Goal: Navigation & Orientation: Find specific page/section

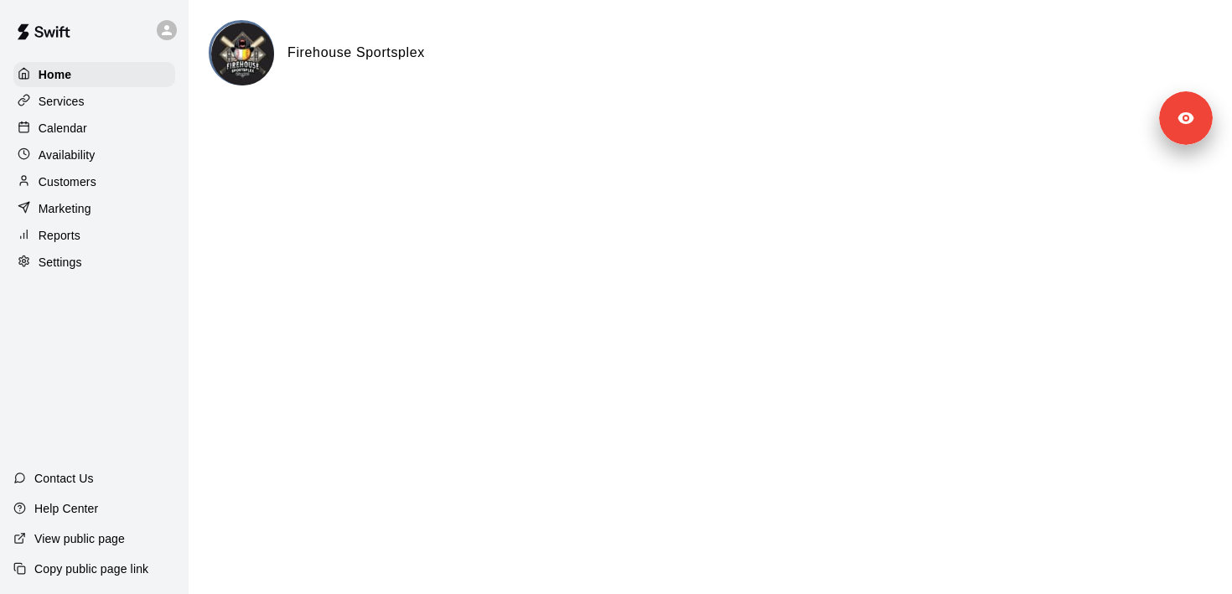
click at [90, 104] on div "Services" at bounding box center [94, 101] width 162 height 25
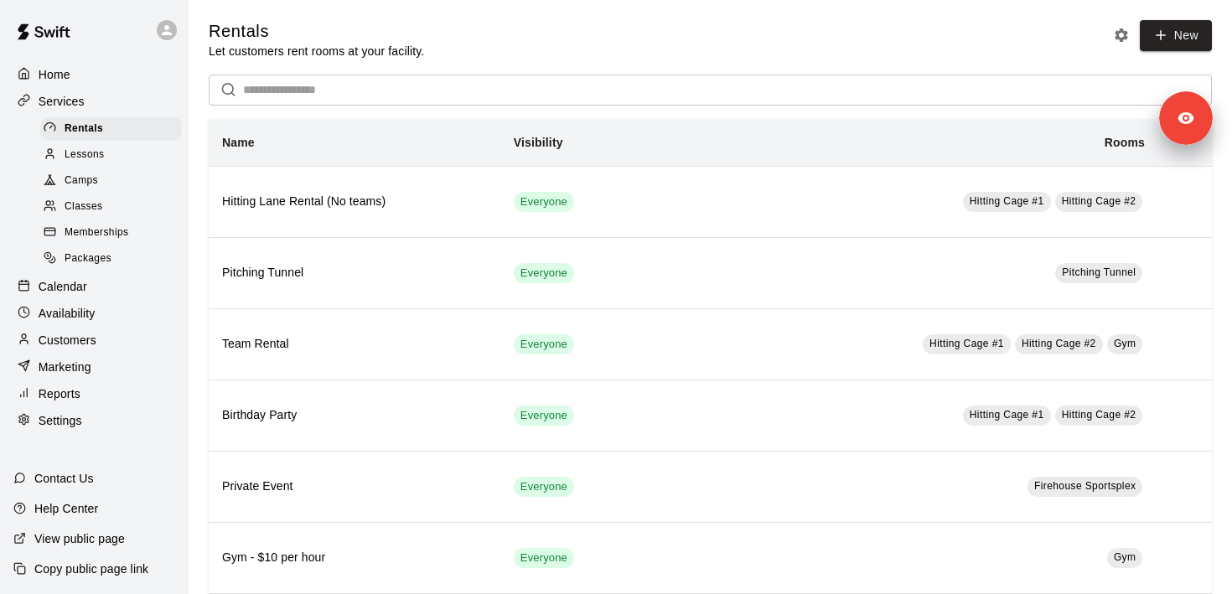
click at [104, 567] on p "Copy public page link" at bounding box center [91, 569] width 114 height 17
click at [99, 161] on span "Lessons" at bounding box center [85, 155] width 40 height 17
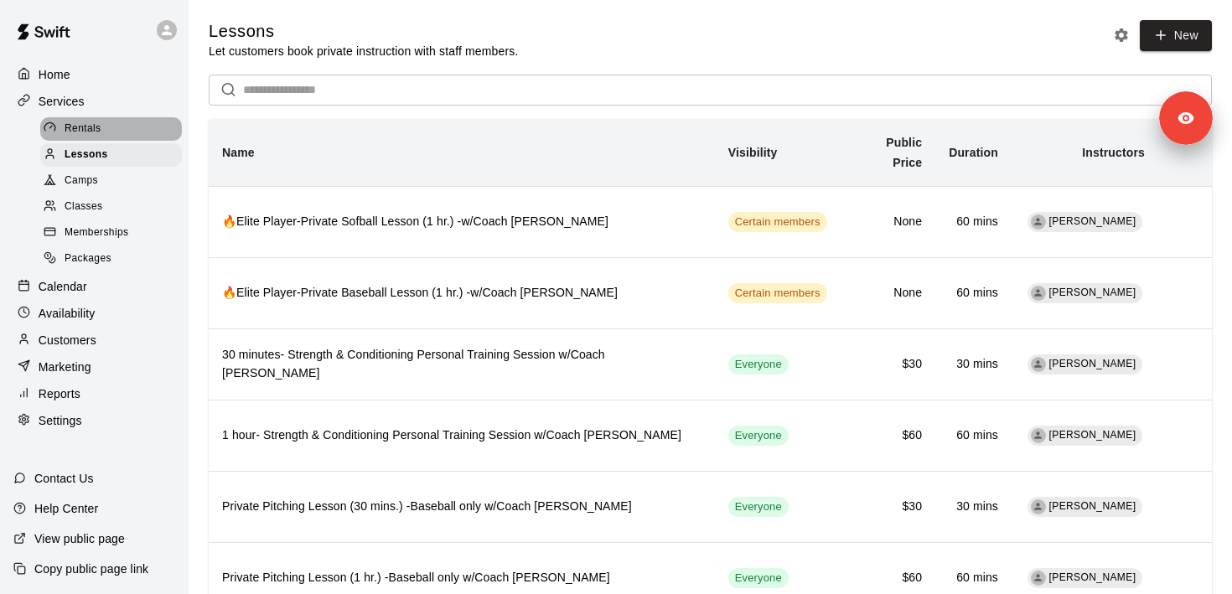
click at [100, 117] on div "Rentals" at bounding box center [111, 128] width 142 height 23
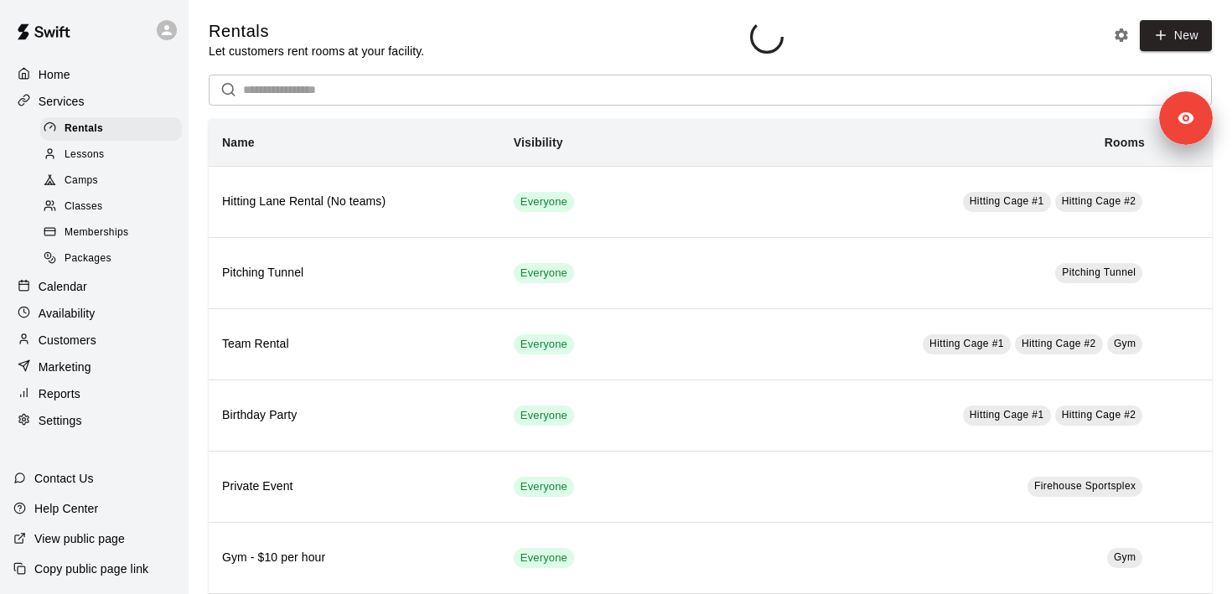
click at [101, 143] on div "Lessons" at bounding box center [111, 154] width 142 height 23
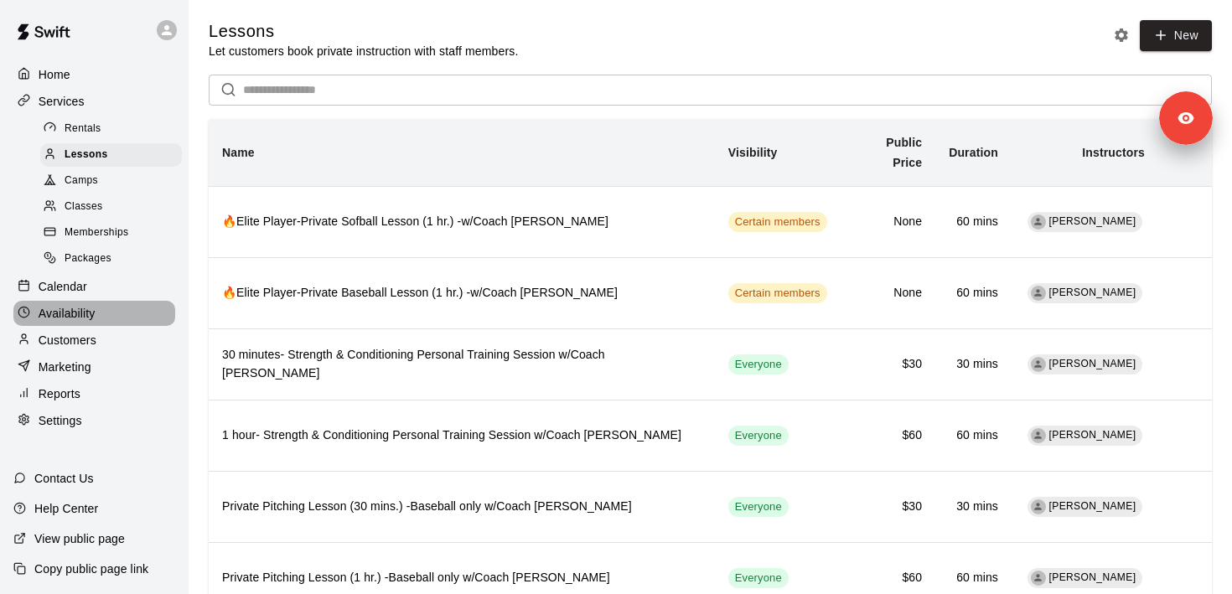
click at [114, 314] on div "Availability" at bounding box center [94, 313] width 162 height 25
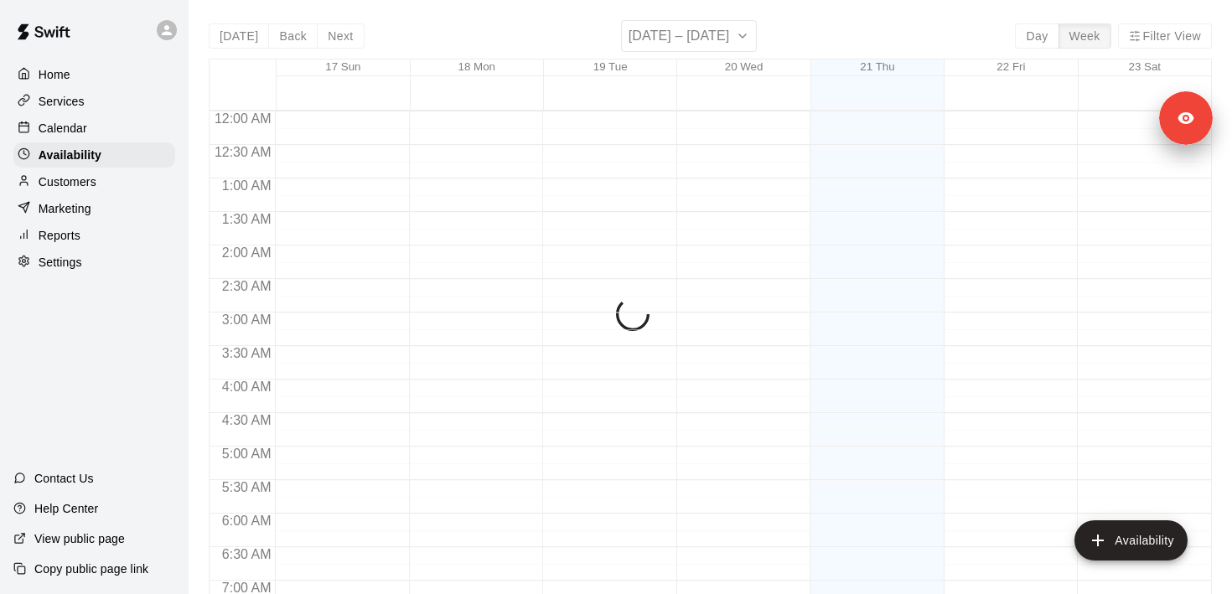
scroll to position [749, 0]
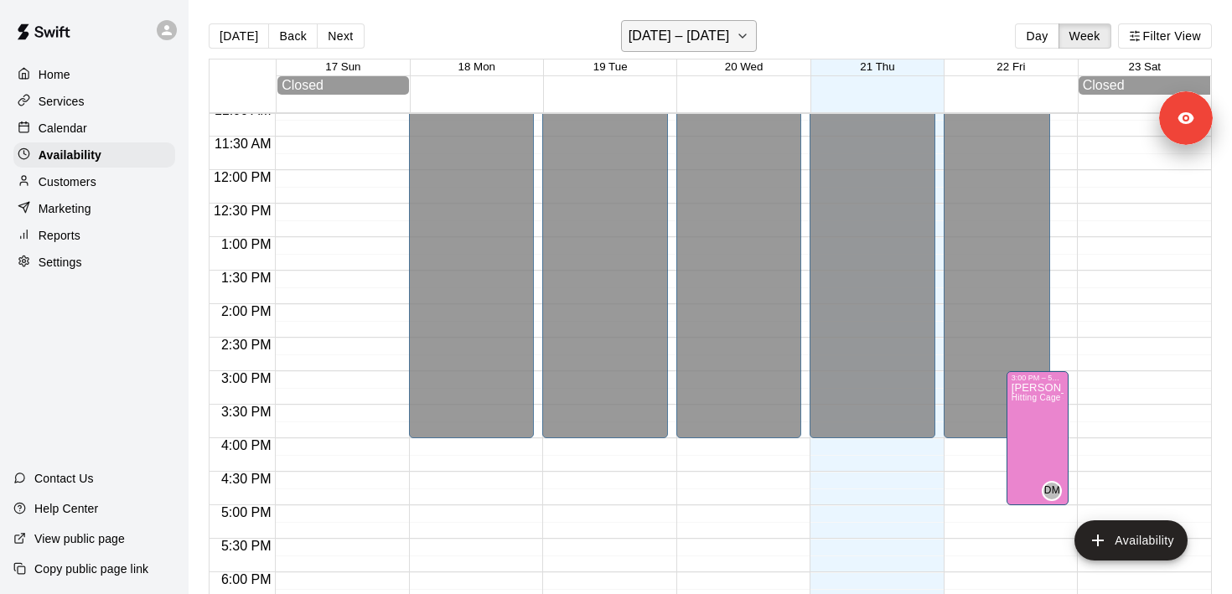
click at [682, 39] on h6 "[DATE] – [DATE]" at bounding box center [679, 35] width 101 height 23
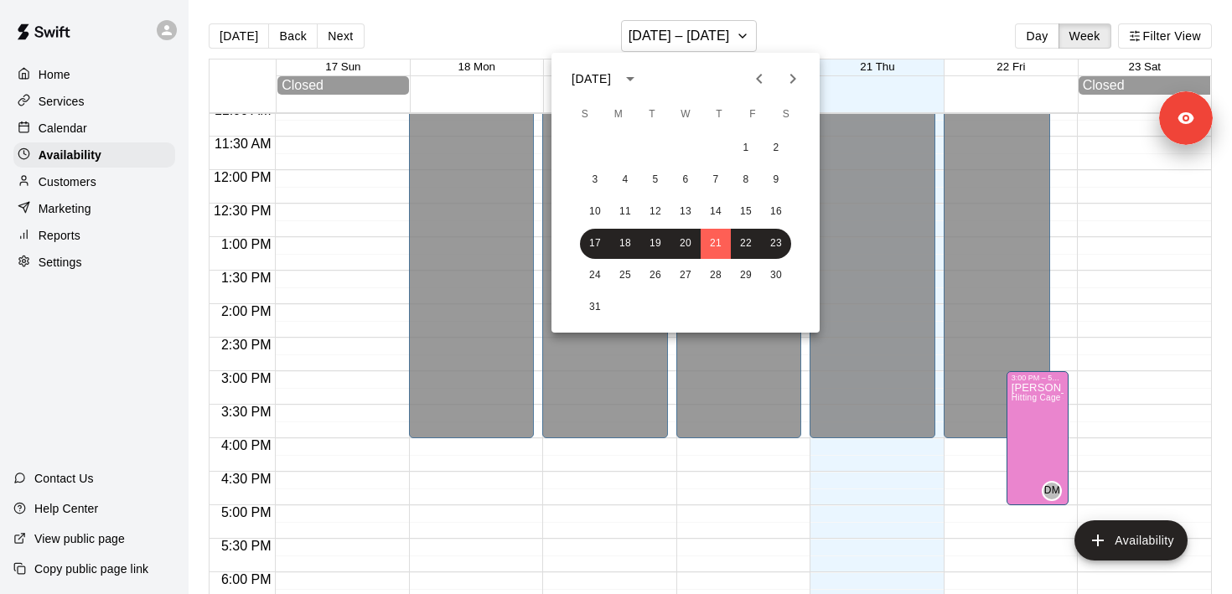
click at [793, 508] on div at bounding box center [616, 297] width 1232 height 594
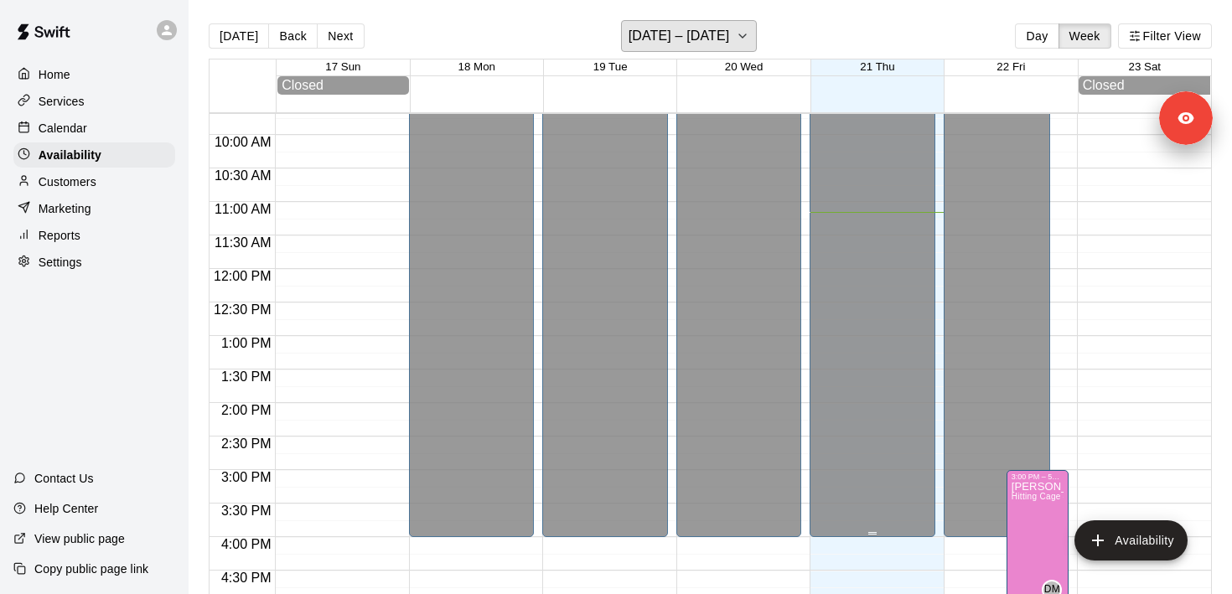
scroll to position [641, 0]
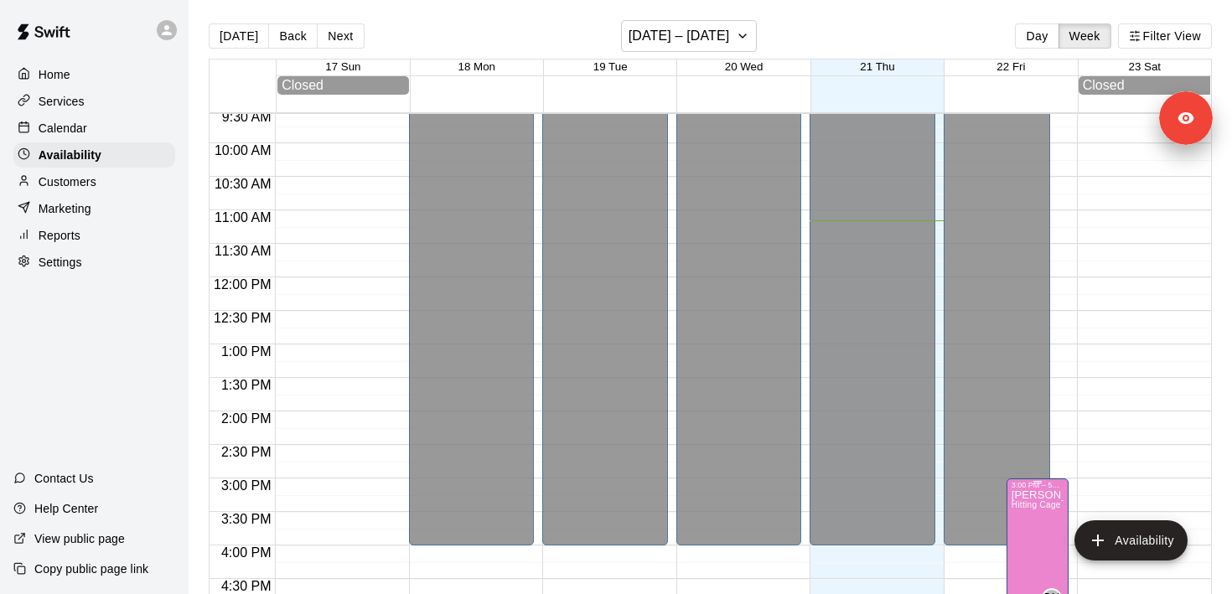
click at [1027, 510] on icon "edit" at bounding box center [1028, 508] width 15 height 15
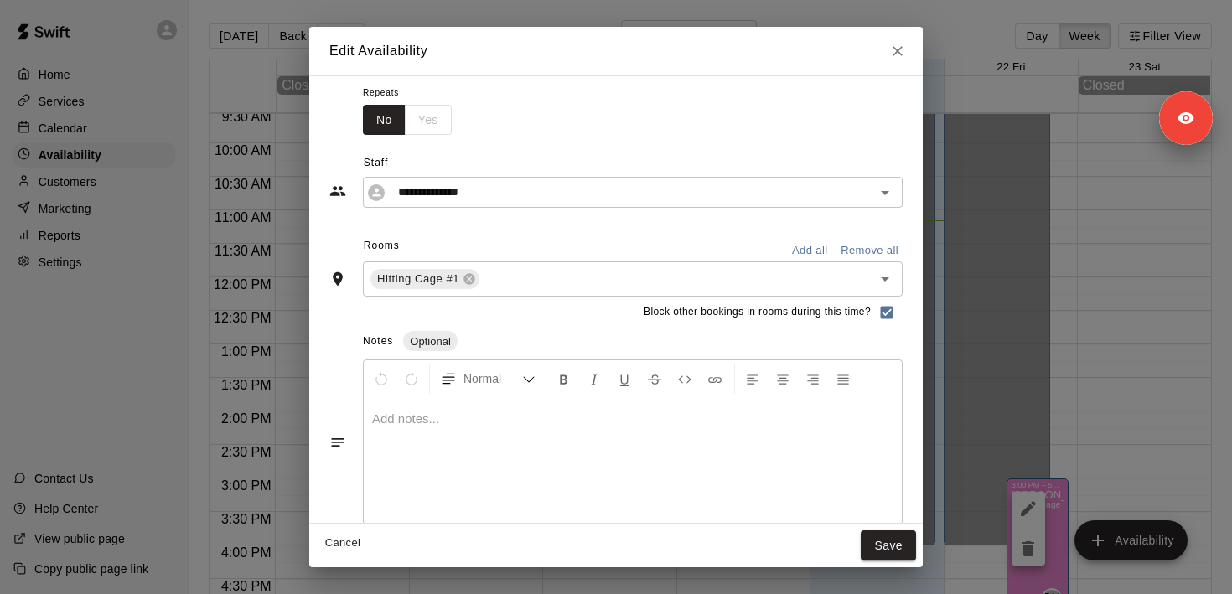
scroll to position [0, 0]
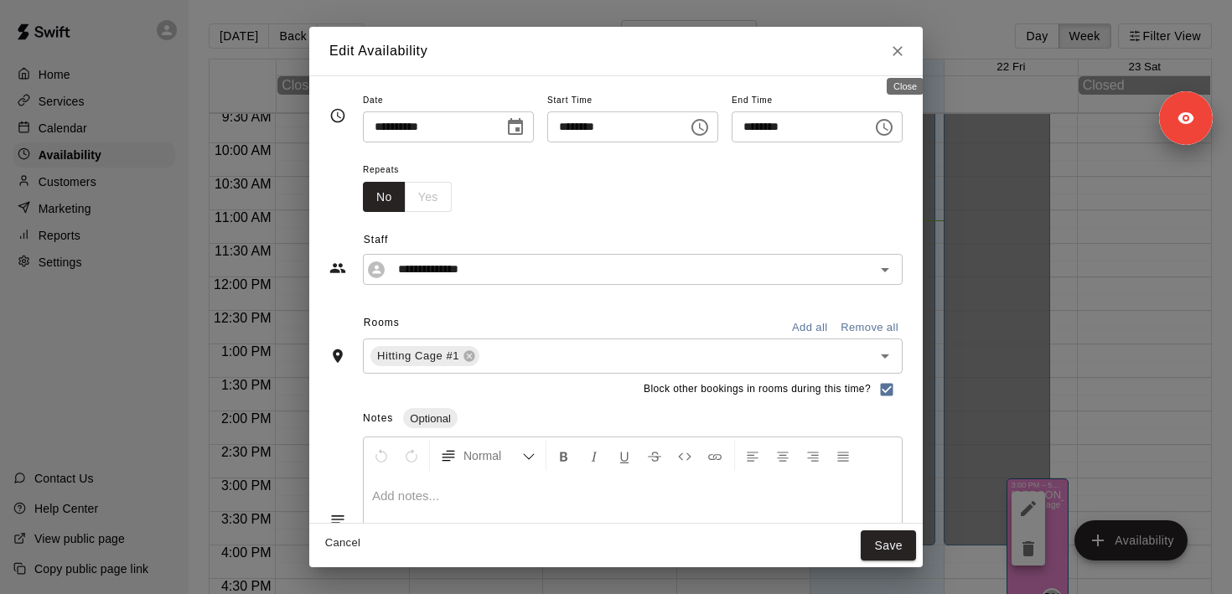
click at [906, 58] on icon "Close" at bounding box center [898, 51] width 17 height 17
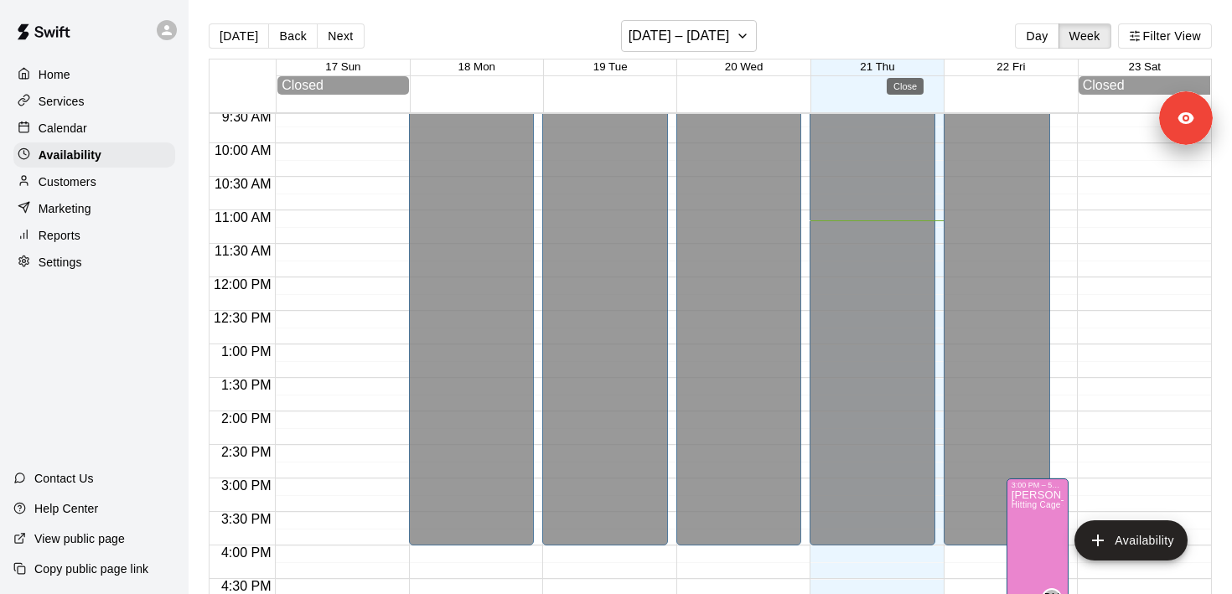
type input "**********"
click at [117, 127] on div "Calendar" at bounding box center [94, 128] width 162 height 25
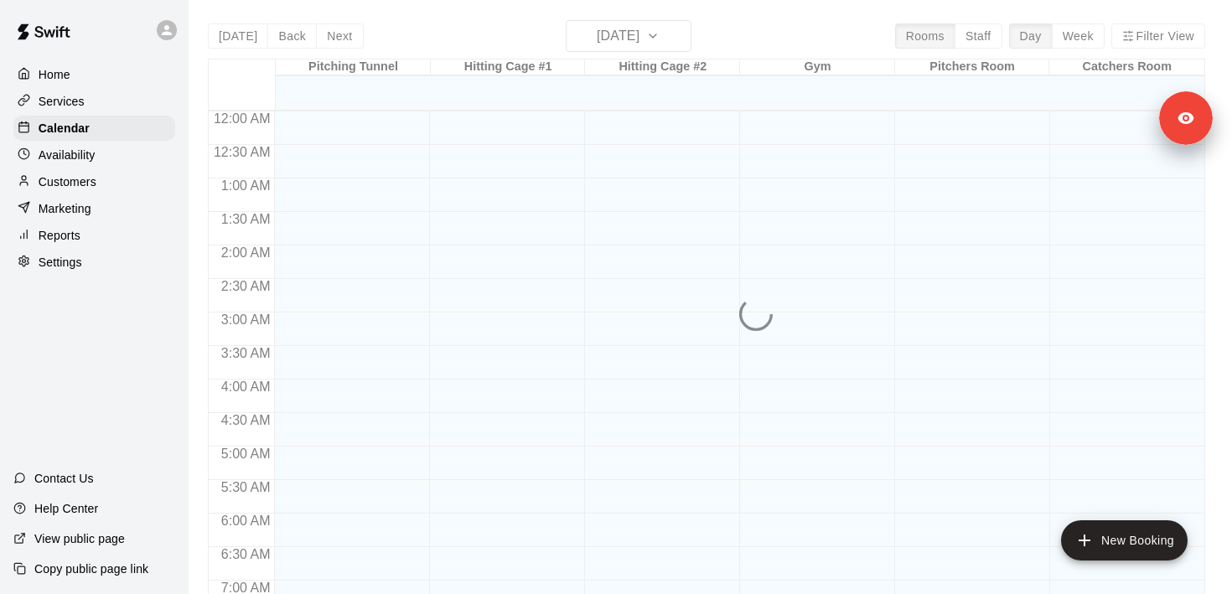
scroll to position [749, 0]
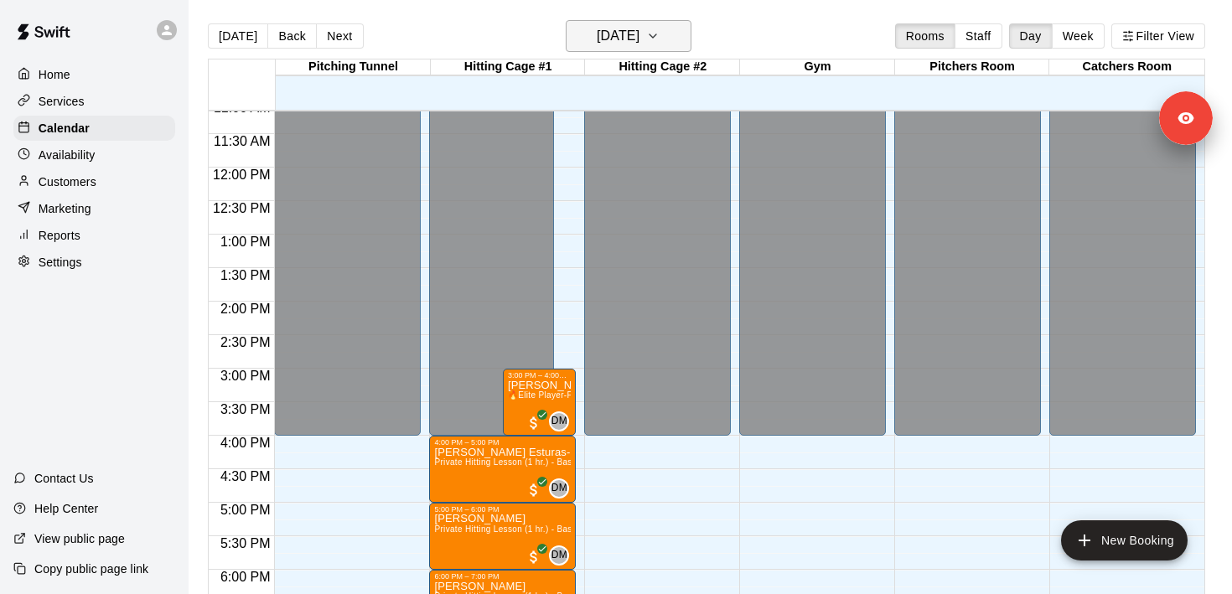
click at [607, 50] on button "[DATE]" at bounding box center [629, 36] width 126 height 32
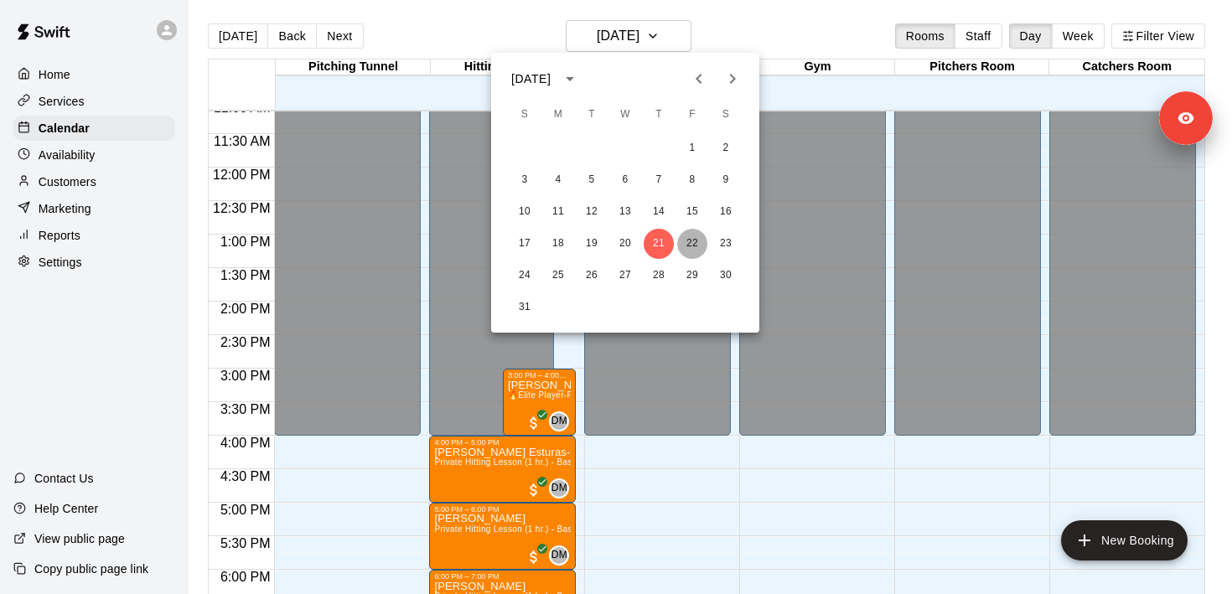
click at [686, 240] on button "22" at bounding box center [692, 244] width 30 height 30
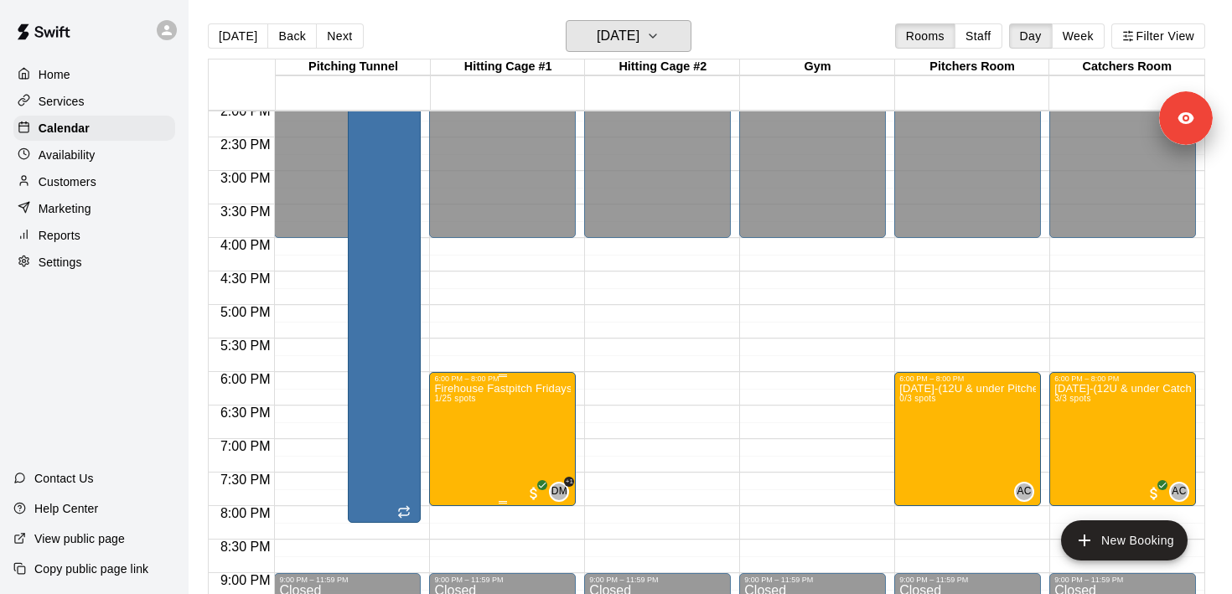
scroll to position [962, 0]
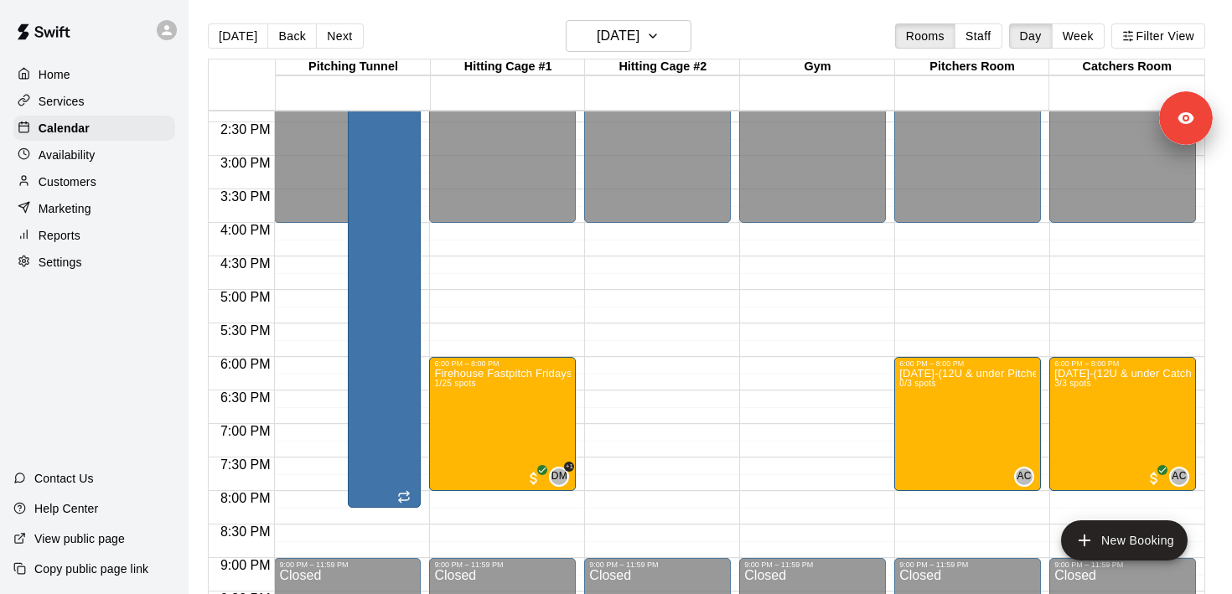
click at [72, 98] on p "Services" at bounding box center [62, 101] width 46 height 17
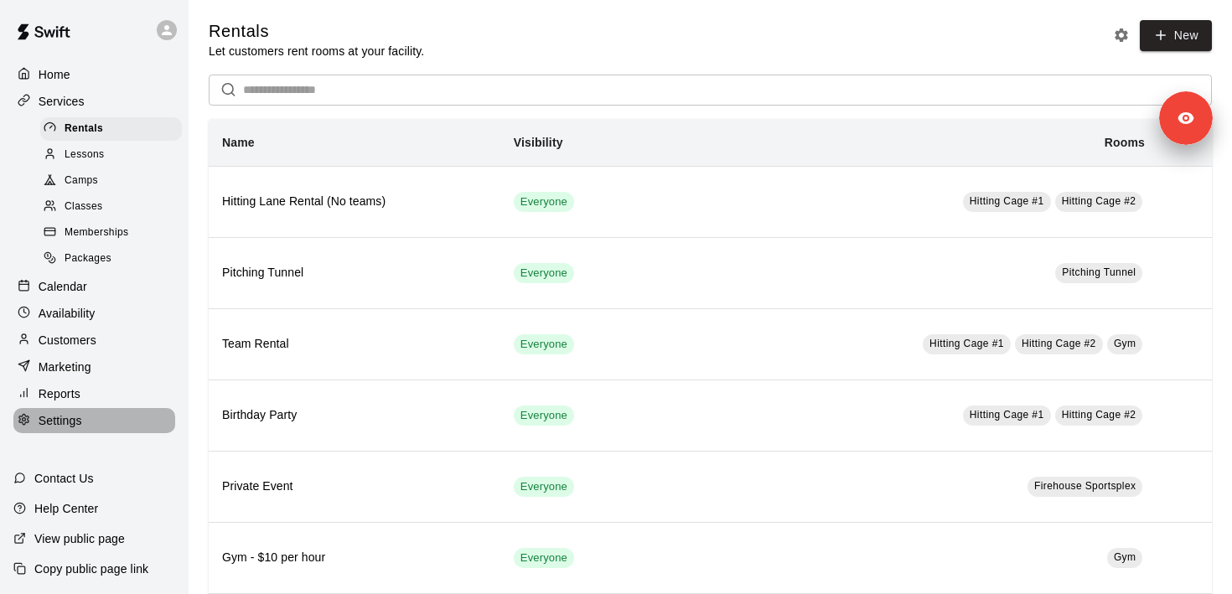
click at [92, 418] on div "Settings" at bounding box center [94, 420] width 162 height 25
select select "**"
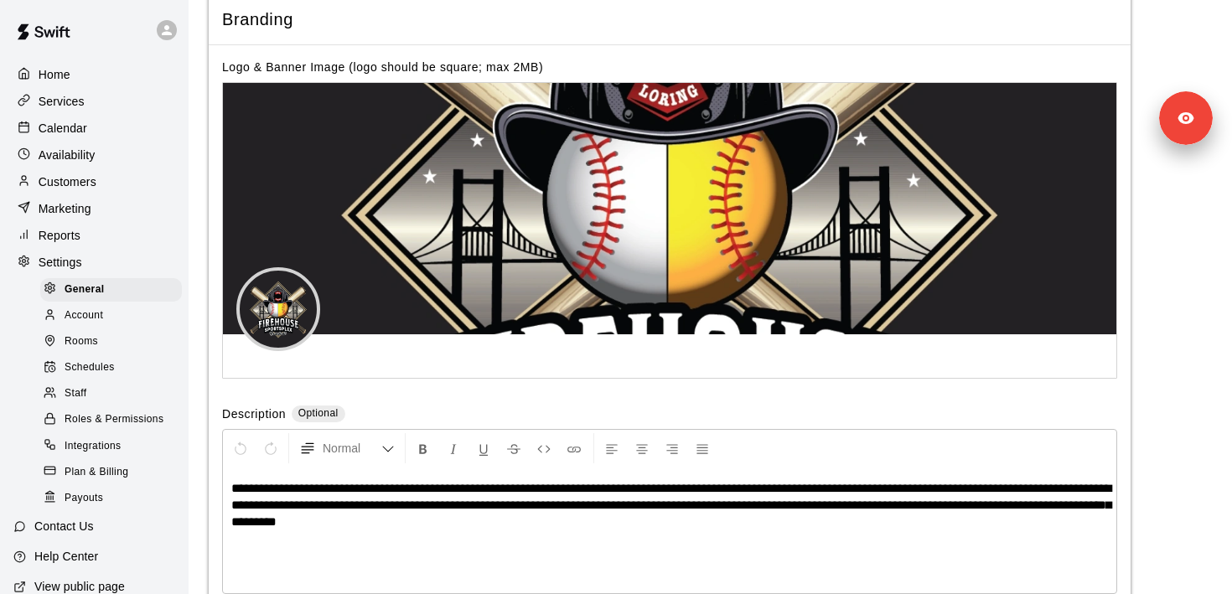
scroll to position [3500, 0]
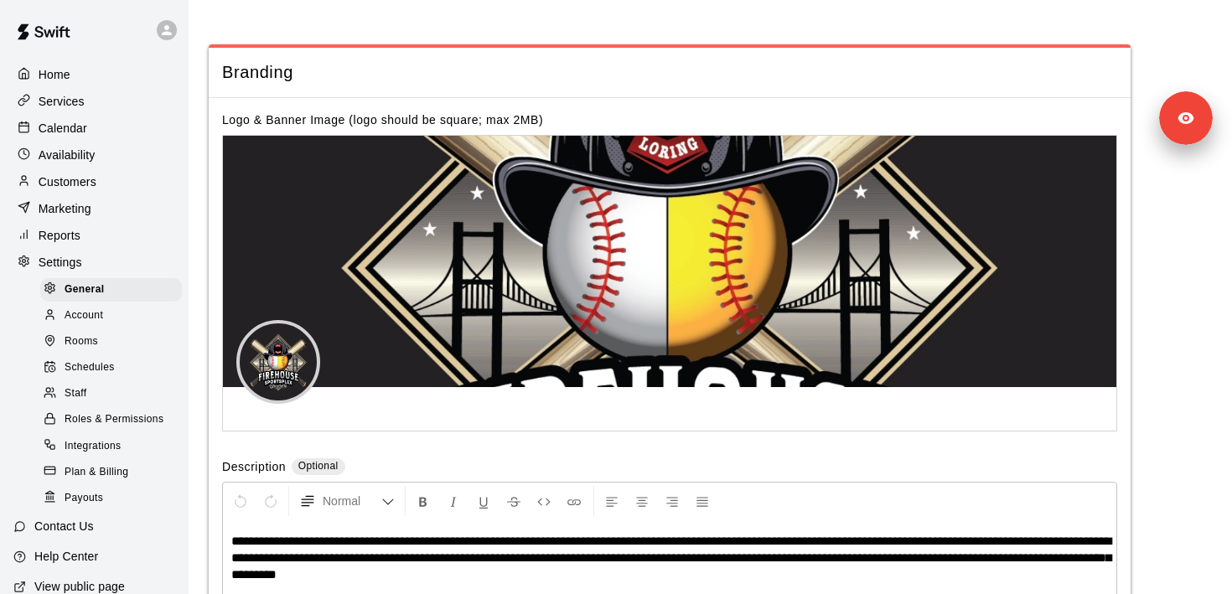
click at [86, 106] on div "Services" at bounding box center [94, 101] width 162 height 25
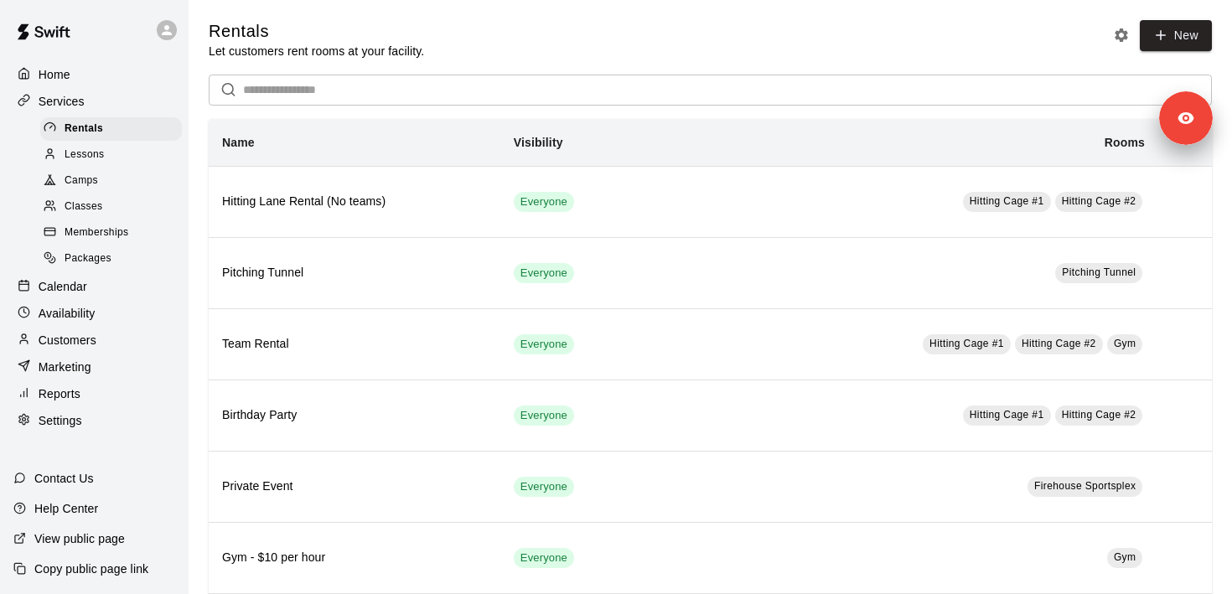
click at [95, 298] on div "Calendar" at bounding box center [94, 286] width 162 height 25
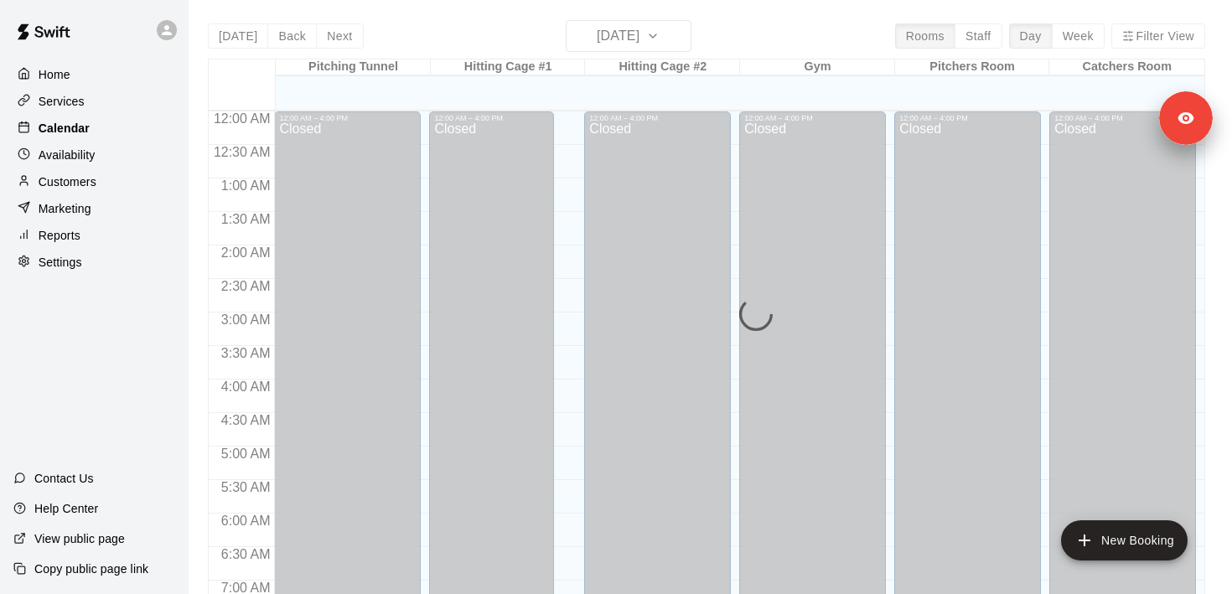
scroll to position [750, 0]
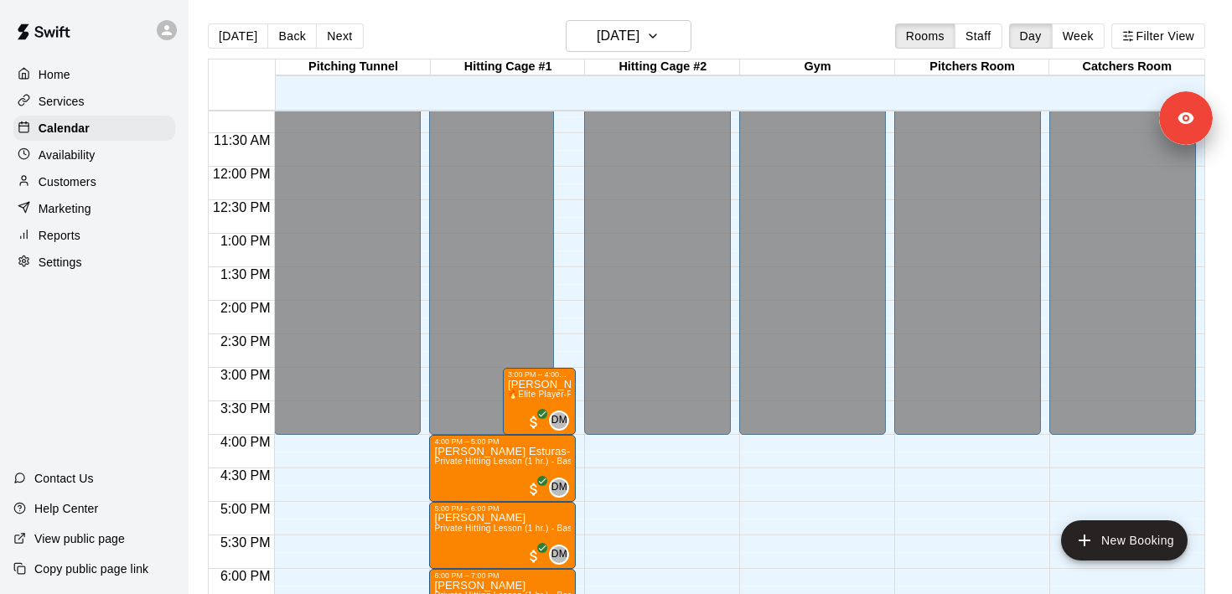
click at [96, 157] on div "Availability" at bounding box center [94, 155] width 162 height 25
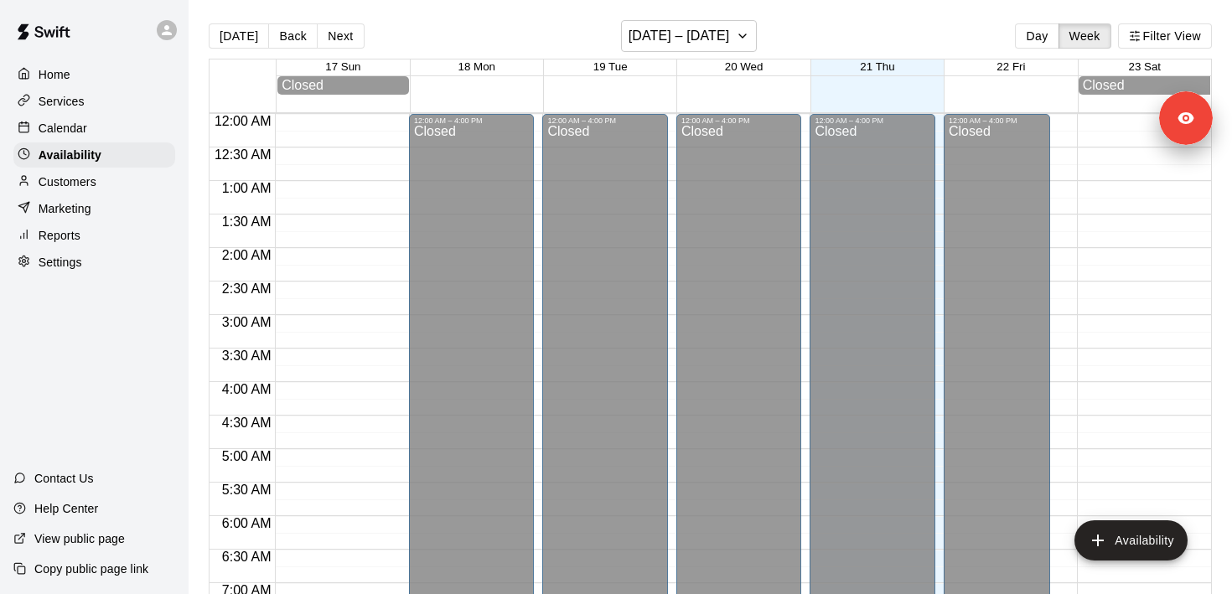
scroll to position [750, 0]
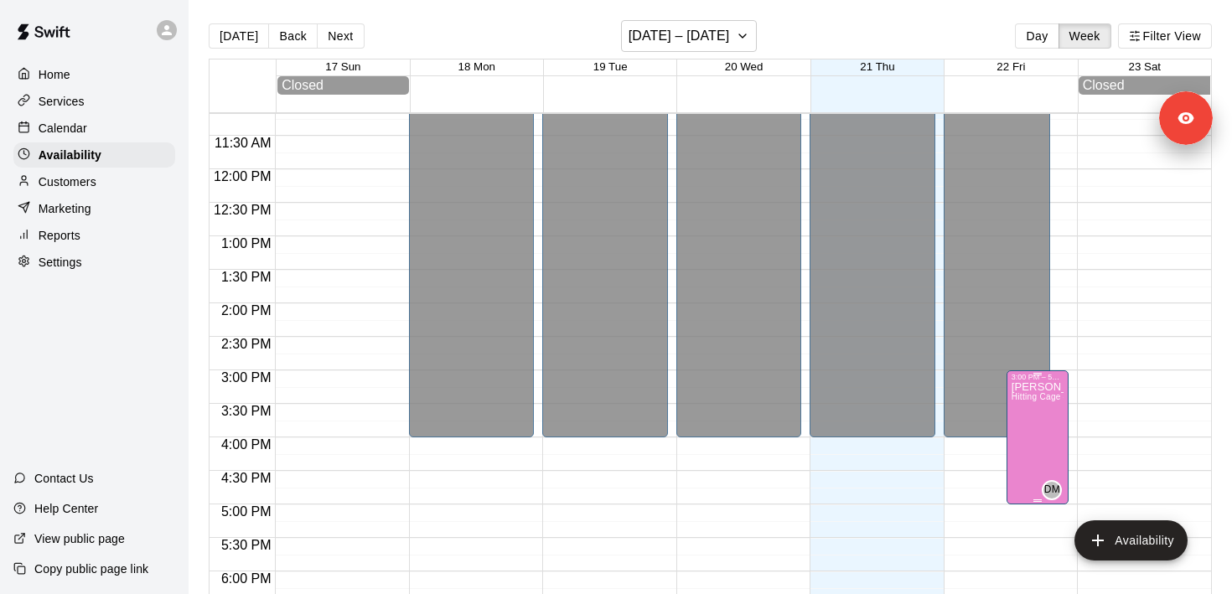
click at [1020, 395] on icon "edit" at bounding box center [1029, 401] width 20 height 20
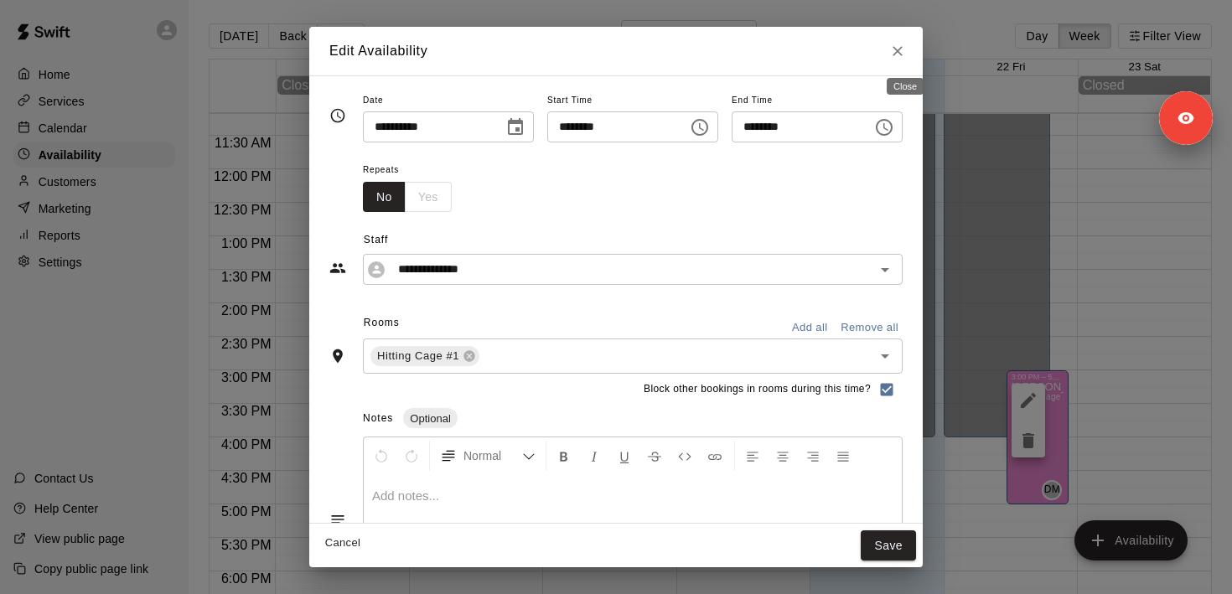
click at [913, 56] on button "Close" at bounding box center [898, 51] width 30 height 30
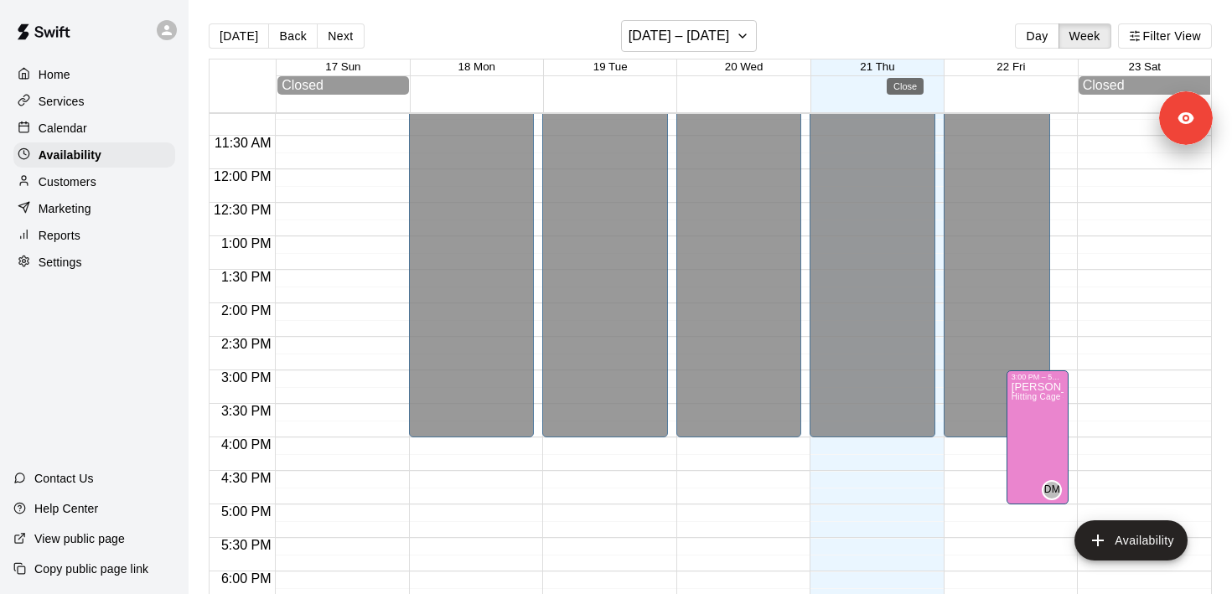
type input "**********"
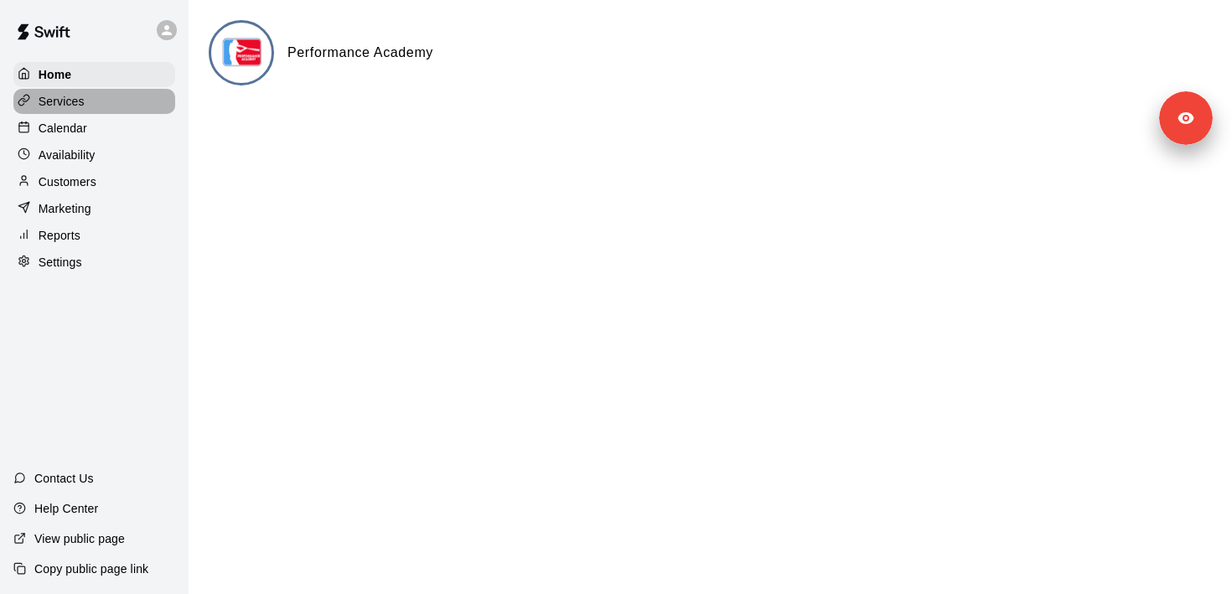
click at [80, 101] on p "Services" at bounding box center [62, 101] width 46 height 17
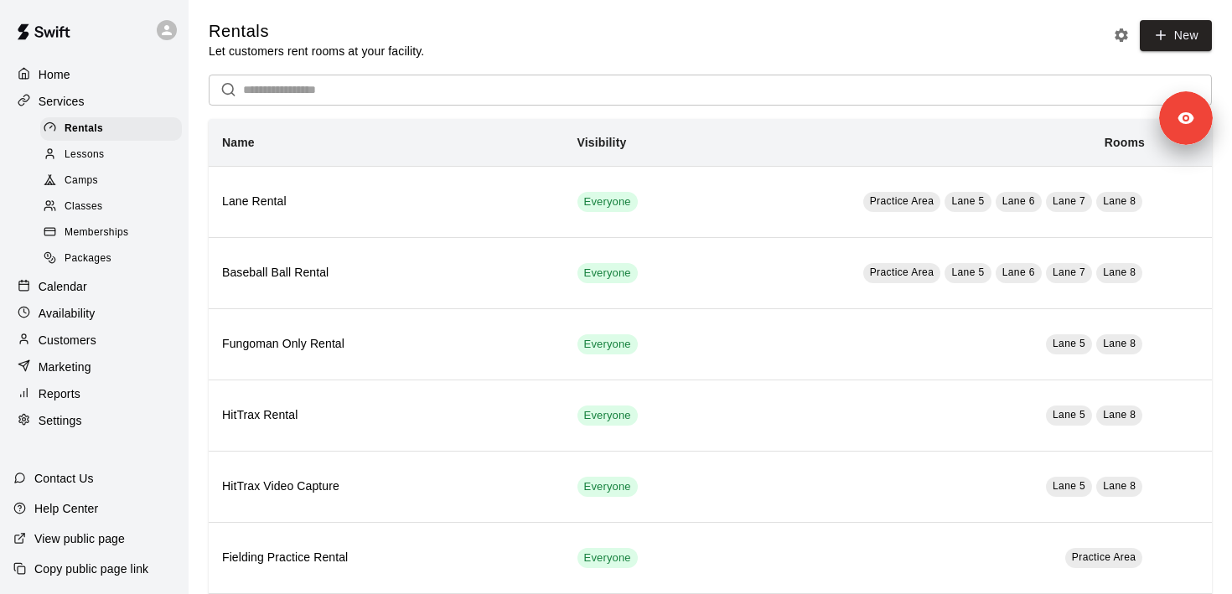
click at [127, 231] on span "Memberships" at bounding box center [97, 233] width 64 height 17
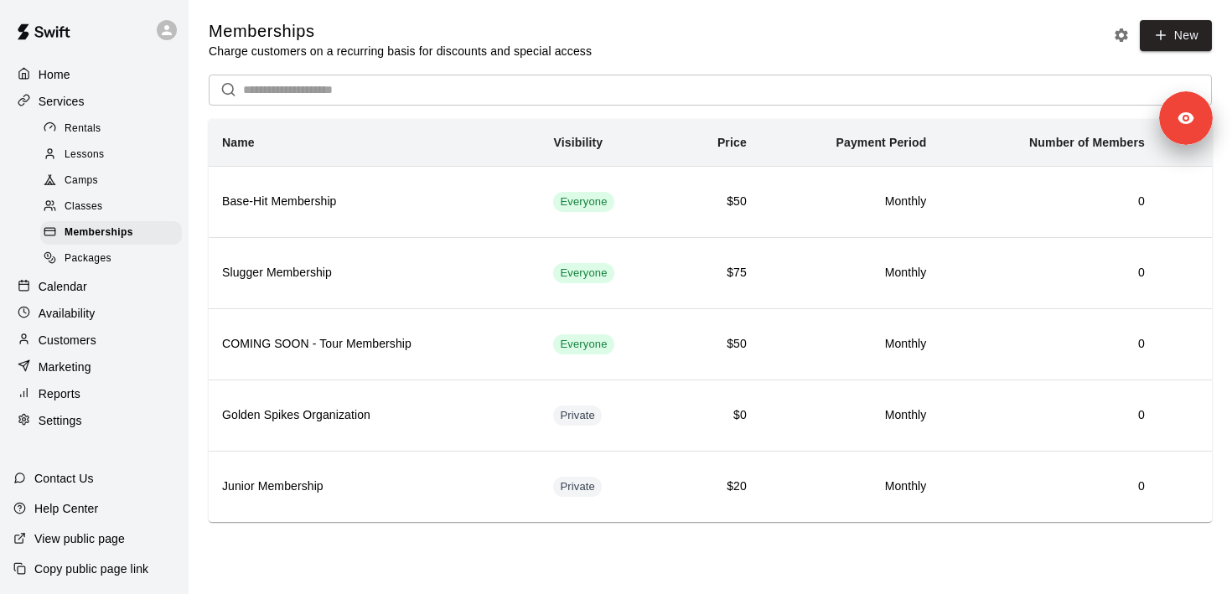
click at [107, 340] on div "Customers" at bounding box center [94, 340] width 162 height 25
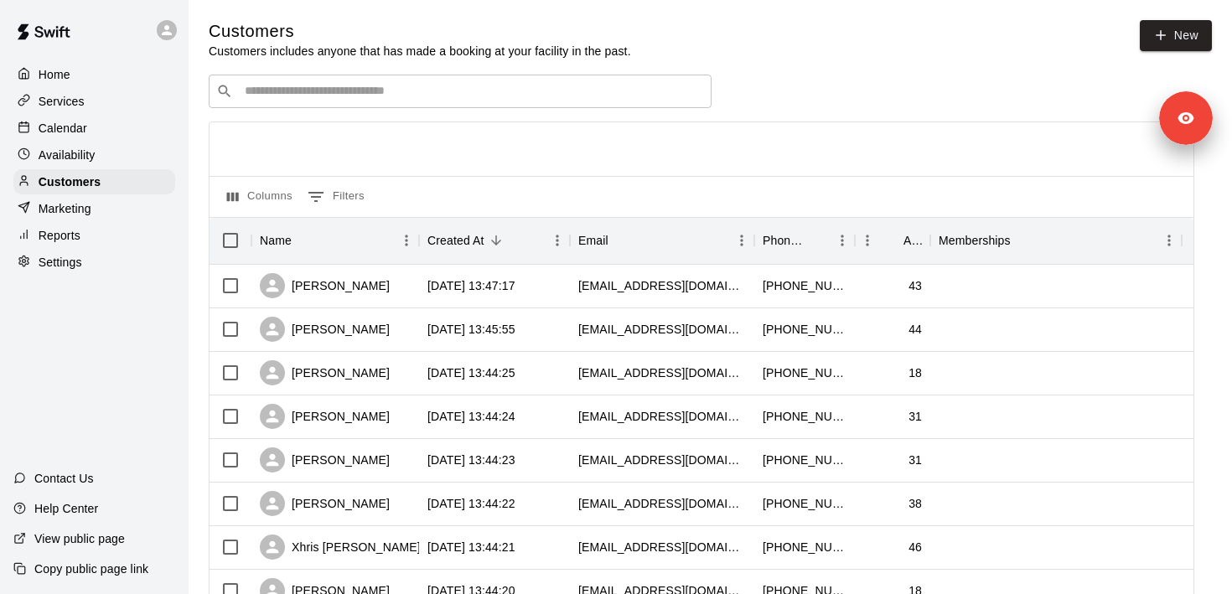
click at [102, 207] on div "Marketing" at bounding box center [94, 208] width 162 height 25
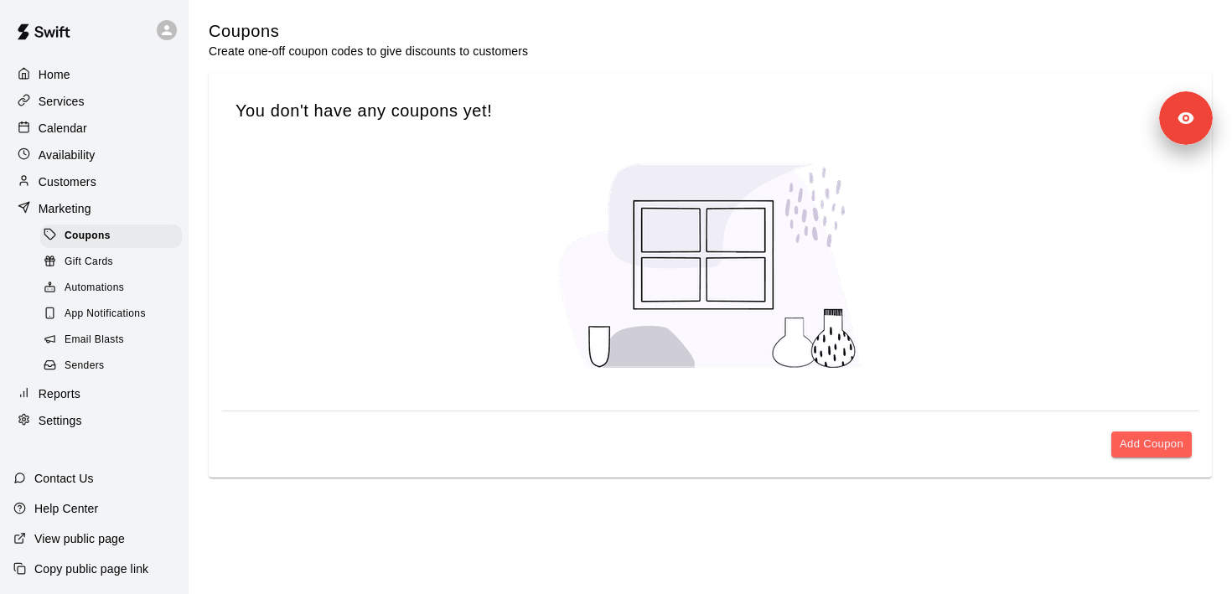
click at [118, 340] on span "Email Blasts" at bounding box center [95, 340] width 60 height 17
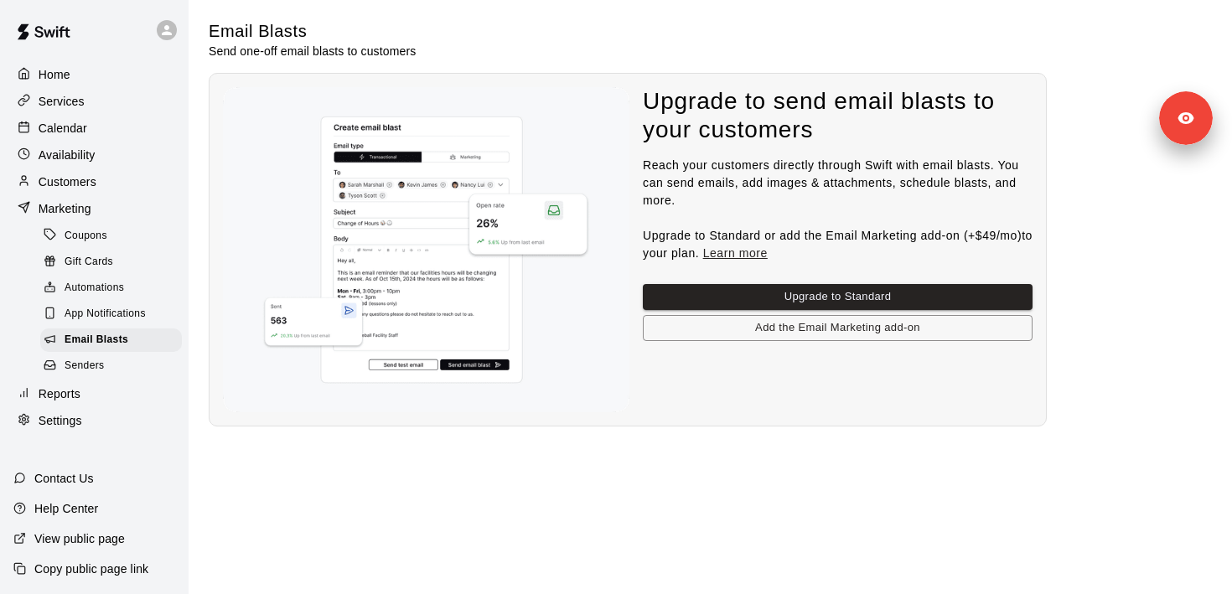
click at [107, 106] on div "Services" at bounding box center [94, 101] width 162 height 25
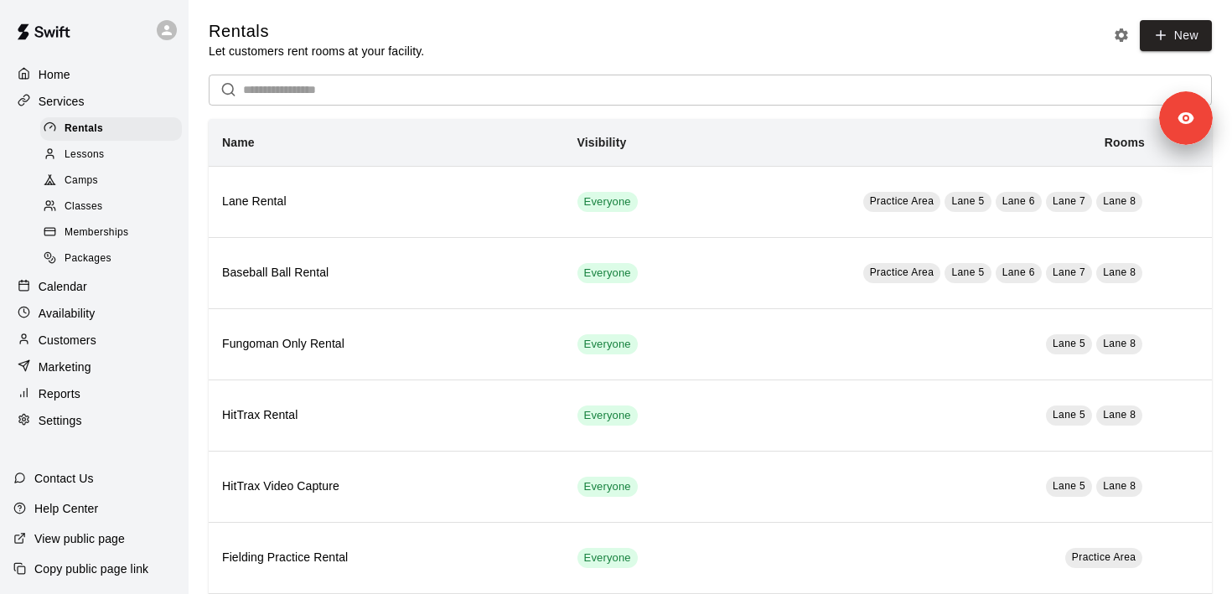
click at [487, 97] on input "text" at bounding box center [727, 90] width 969 height 31
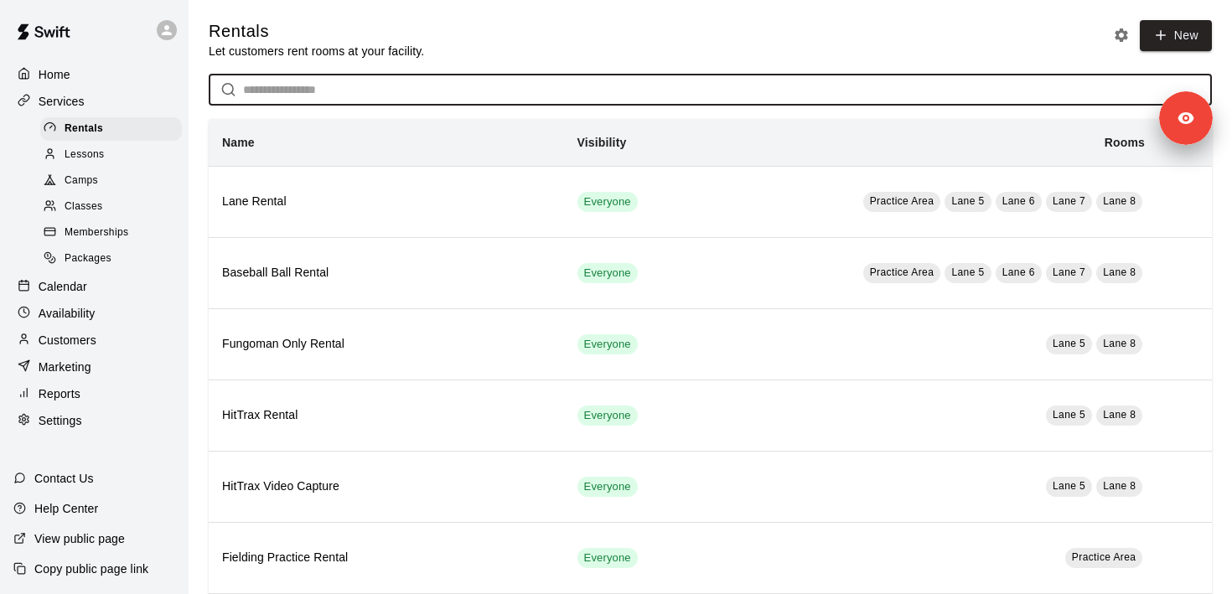
click at [101, 84] on div "Home" at bounding box center [94, 74] width 162 height 25
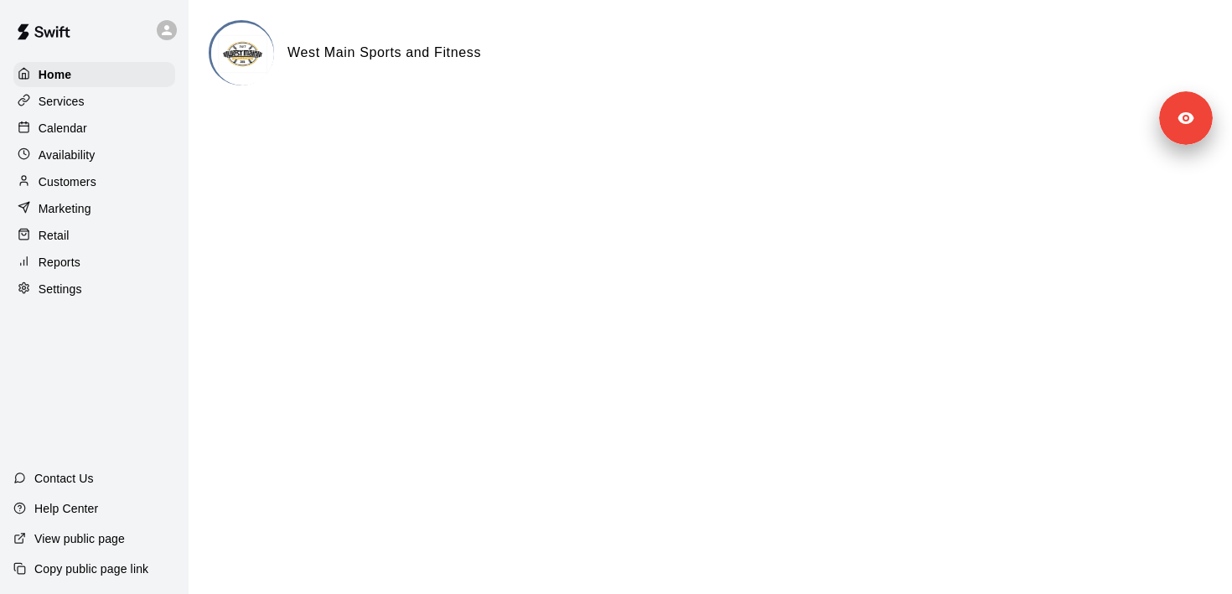
click at [117, 187] on div "Customers" at bounding box center [94, 181] width 162 height 25
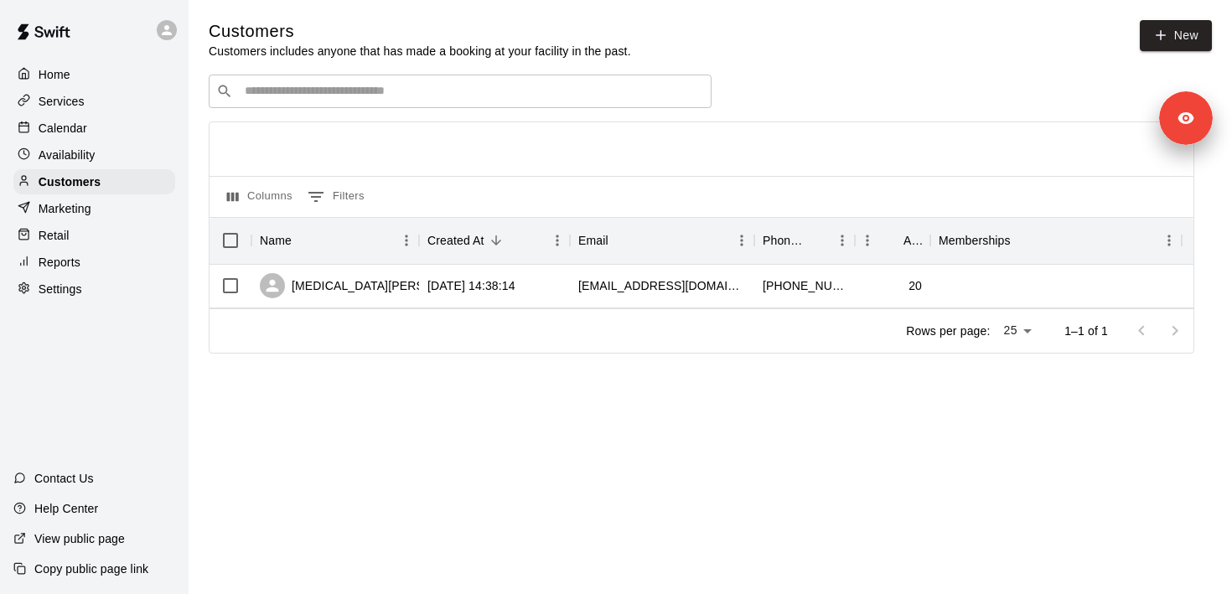
click at [167, 18] on div at bounding box center [170, 30] width 35 height 34
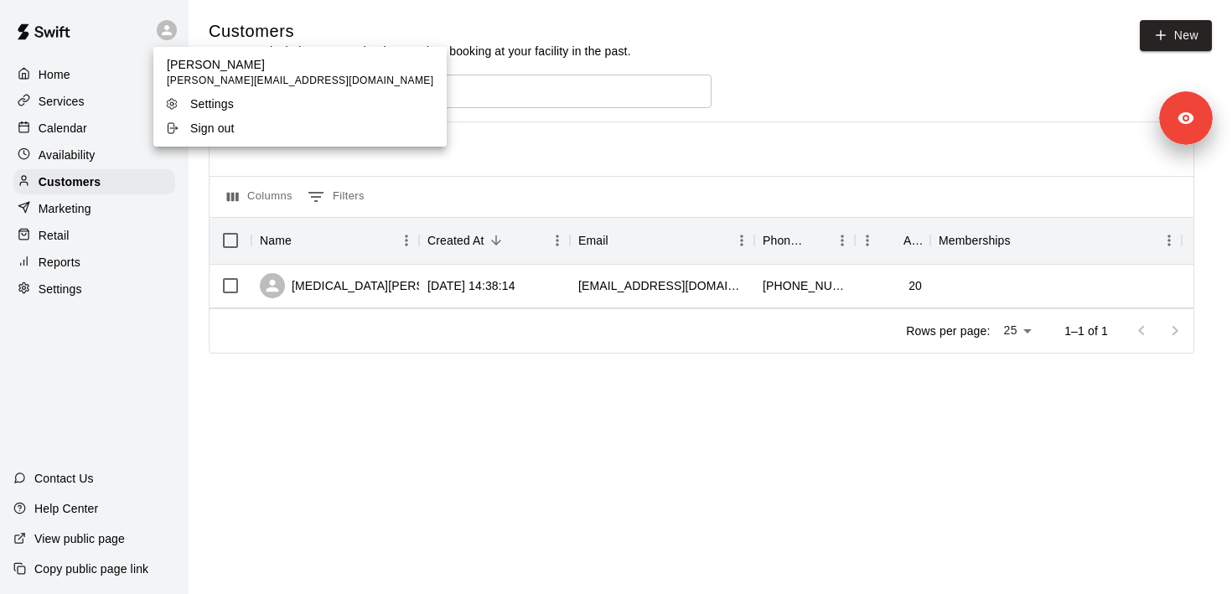
click at [109, 69] on div at bounding box center [616, 297] width 1232 height 594
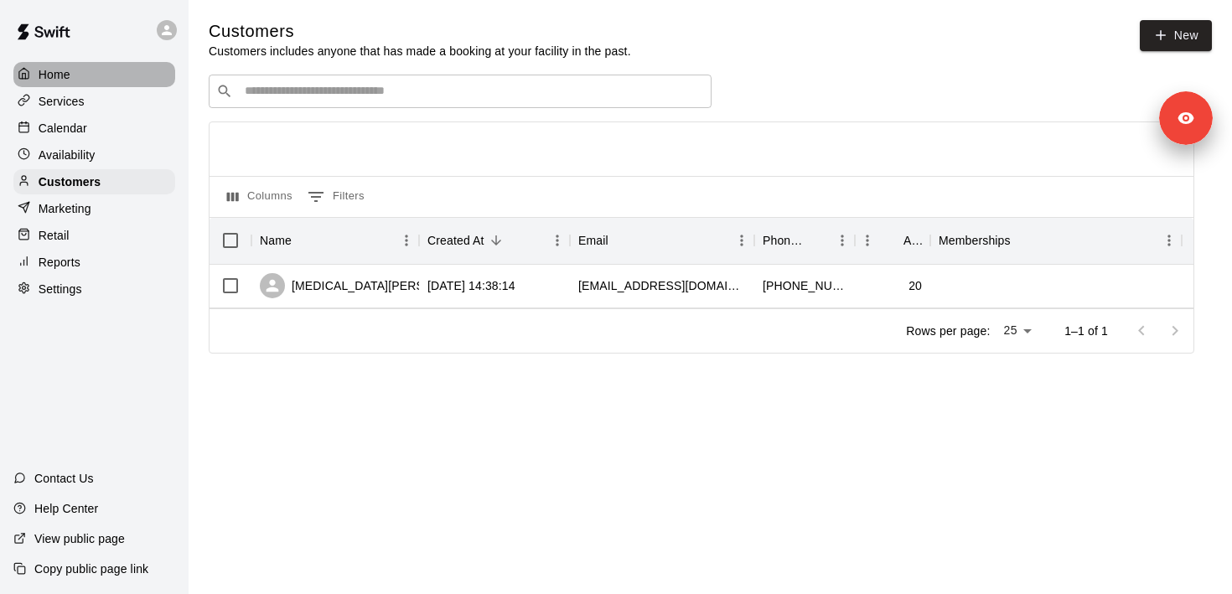
click at [98, 72] on div "Home" at bounding box center [94, 74] width 162 height 25
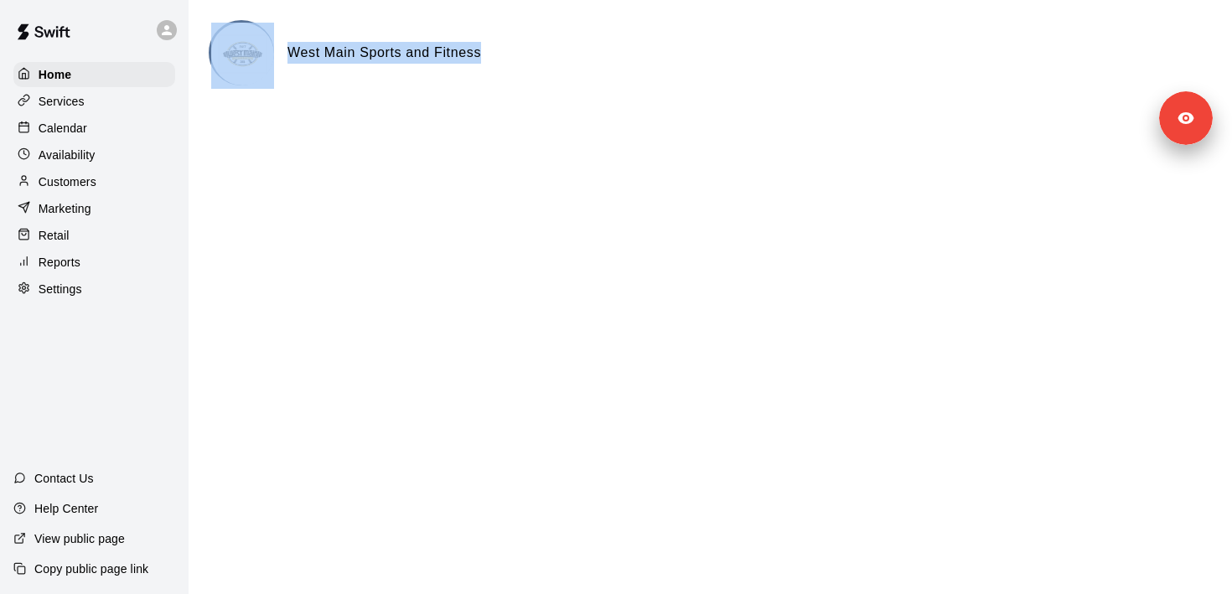
drag, startPoint x: 476, startPoint y: 52, endPoint x: 285, endPoint y: 72, distance: 192.2
click at [272, 61] on div "West Main Sports and Fitness" at bounding box center [711, 52] width 1004 height 65
click at [164, 37] on icon at bounding box center [166, 30] width 15 height 15
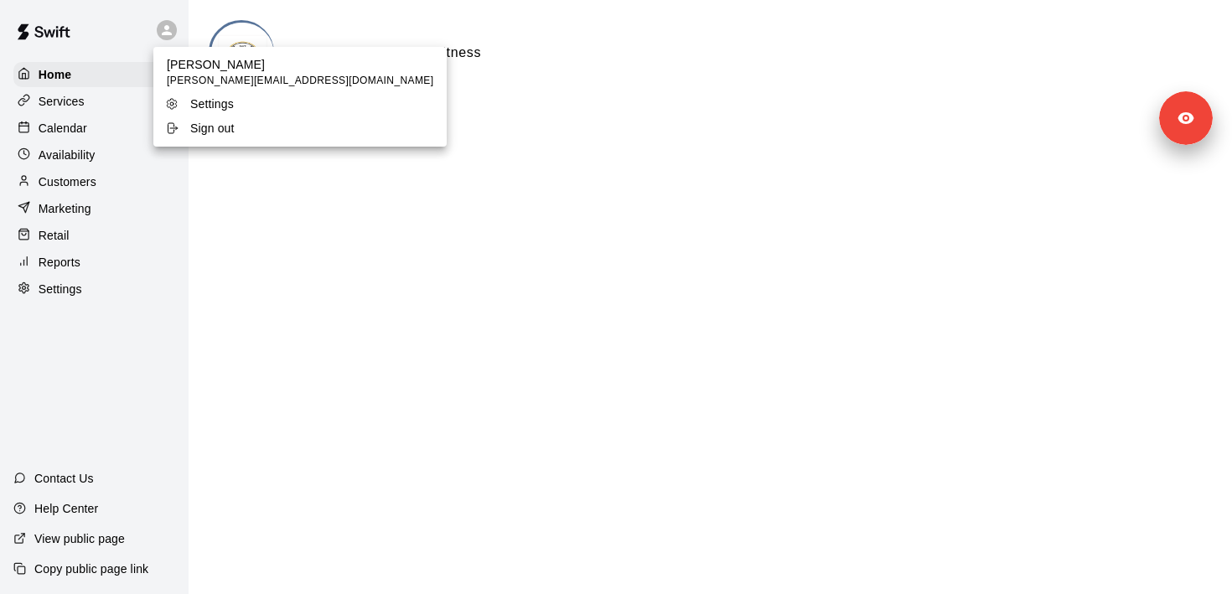
drag, startPoint x: 418, startPoint y: 303, endPoint x: 352, endPoint y: 298, distance: 65.6
click at [418, 303] on div at bounding box center [616, 297] width 1232 height 594
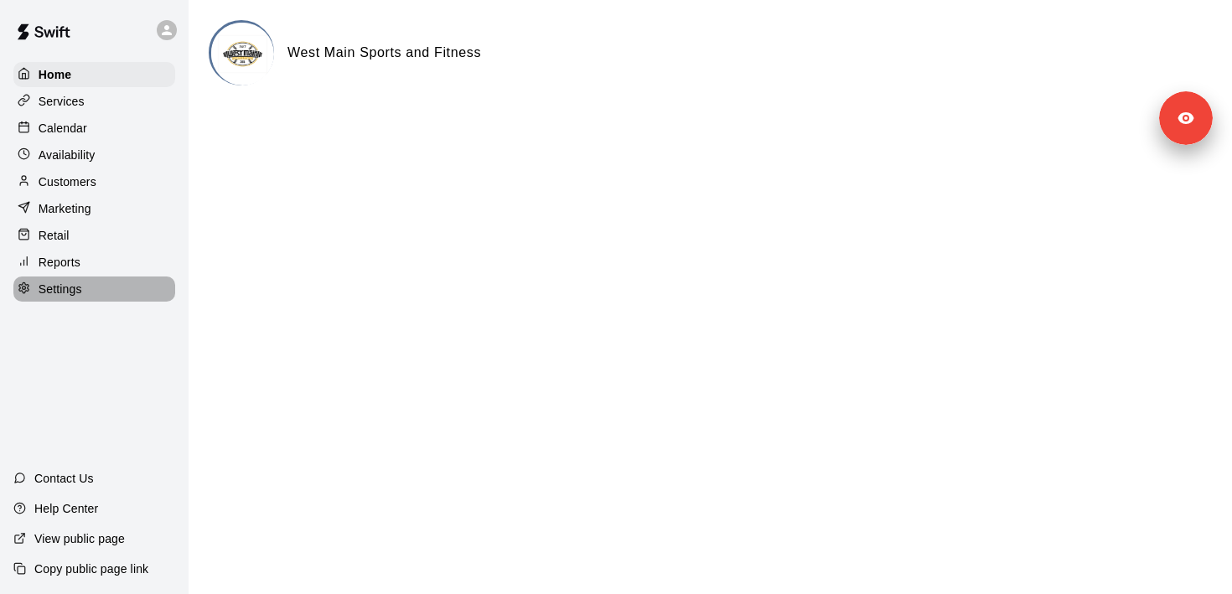
drag, startPoint x: 77, startPoint y: 293, endPoint x: 86, endPoint y: 293, distance: 9.3
click at [76, 293] on p "Settings" at bounding box center [61, 289] width 44 height 17
select select "**"
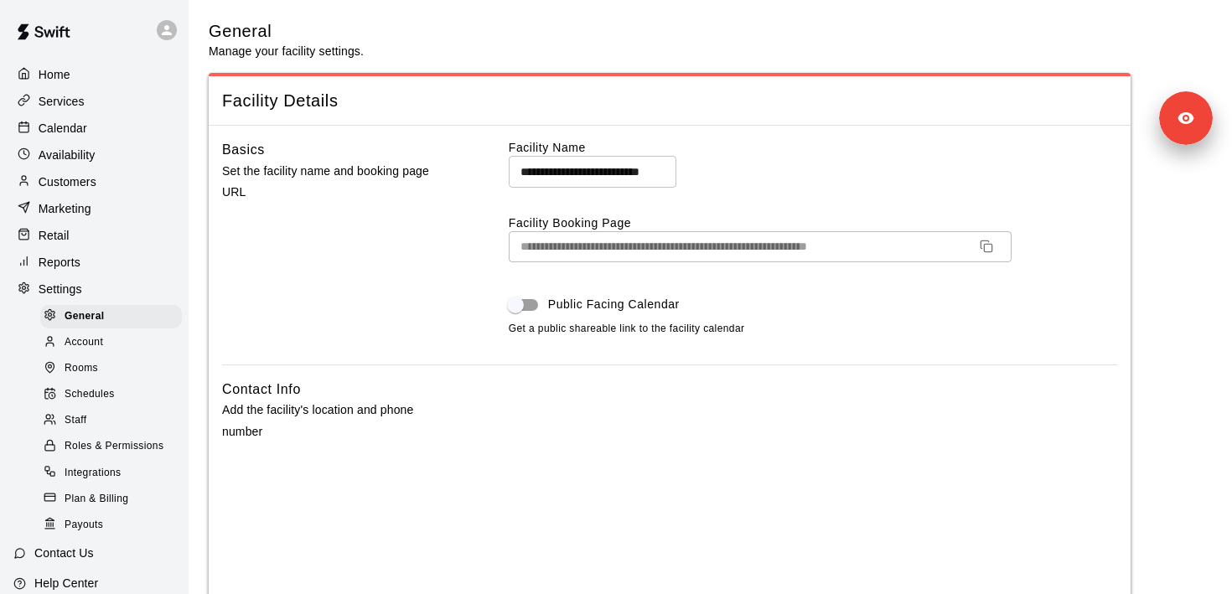
click at [83, 188] on p "Customers" at bounding box center [68, 182] width 58 height 17
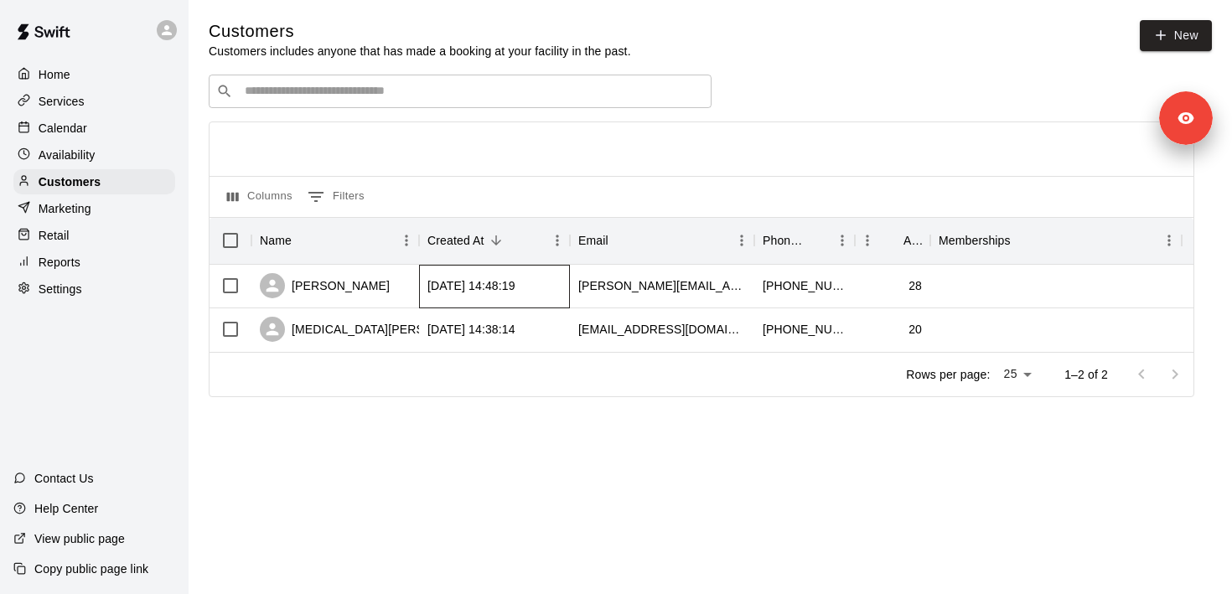
click at [516, 288] on div "2025-08-21 14:48:19" at bounding box center [472, 286] width 88 height 17
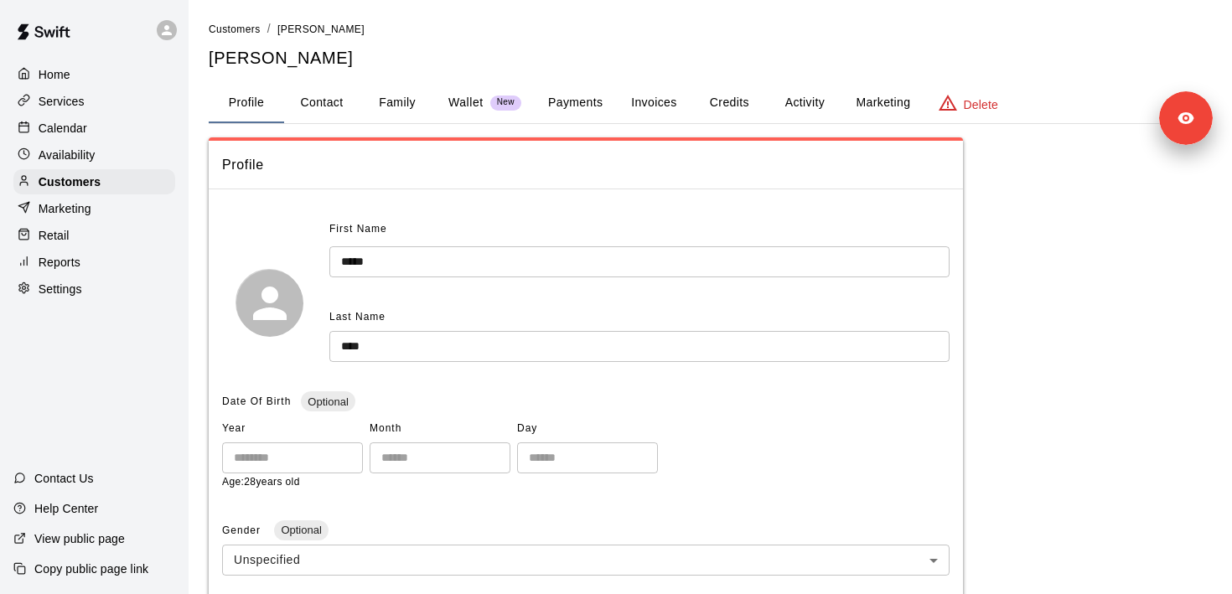
click at [580, 115] on button "Payments" at bounding box center [575, 103] width 81 height 40
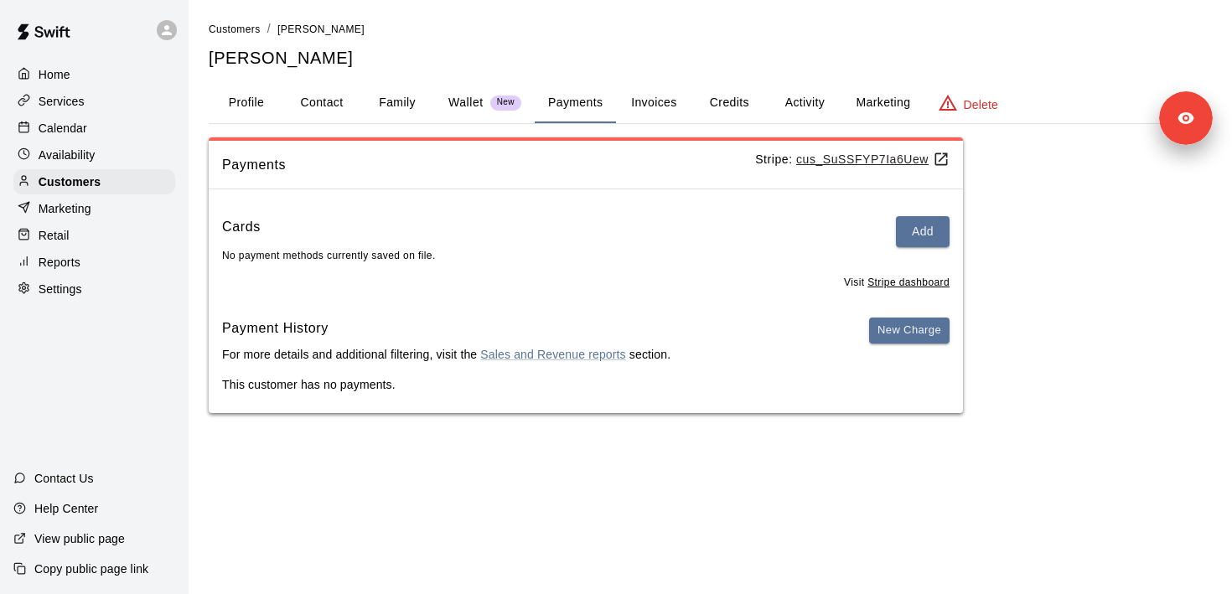
click at [859, 160] on u "cus_SuSSFYP7Ia6Uew" at bounding box center [873, 159] width 153 height 13
click at [156, 177] on div "Customers" at bounding box center [94, 181] width 162 height 25
